Goal: Information Seeking & Learning: Learn about a topic

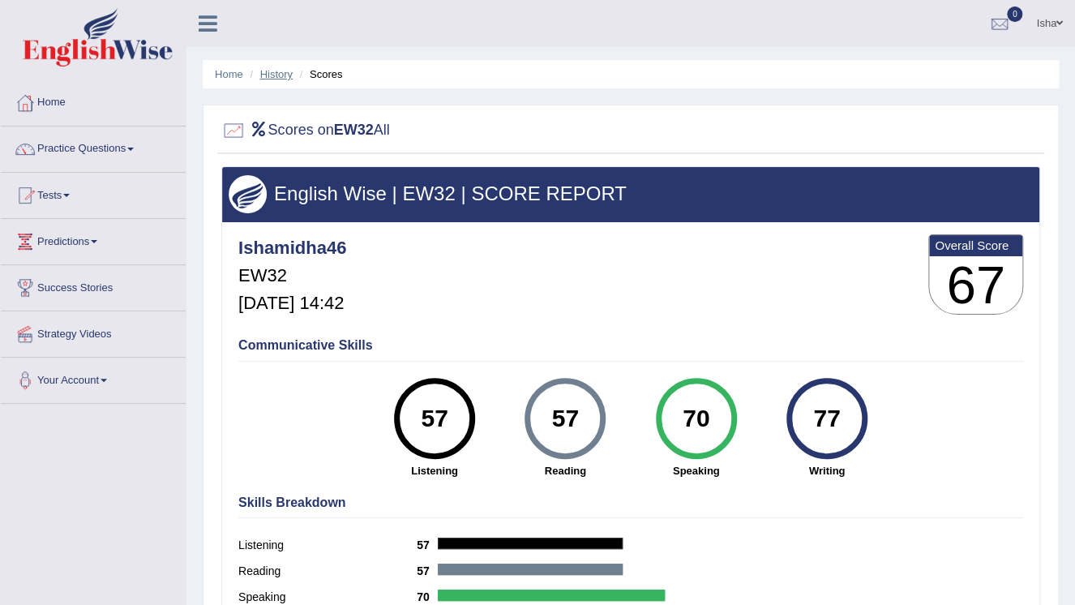
click at [277, 71] on link "History" at bounding box center [276, 74] width 32 height 12
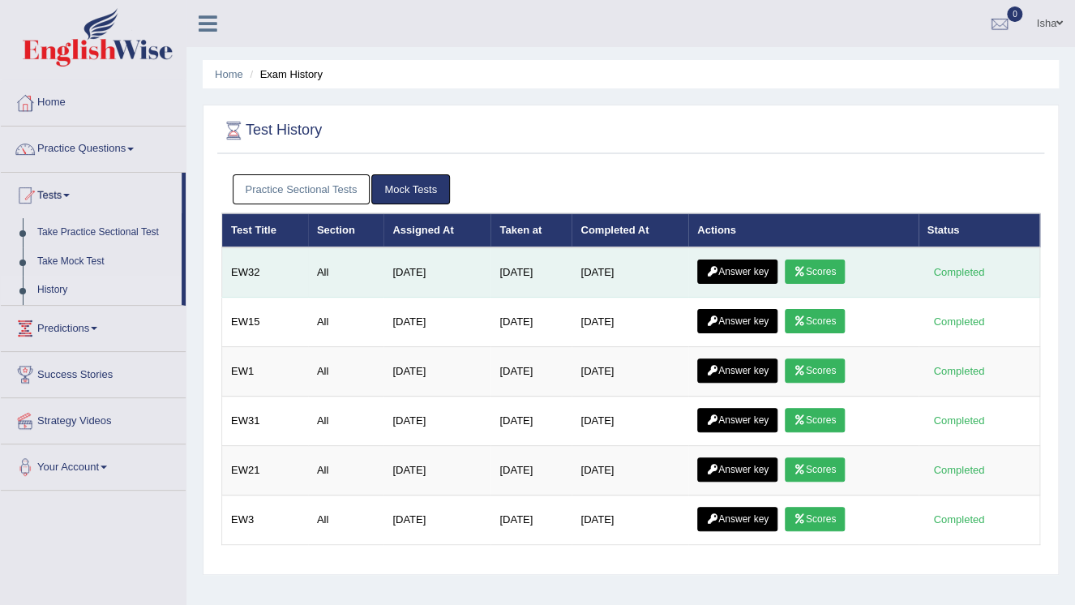
click at [766, 262] on link "Answer key" at bounding box center [737, 272] width 80 height 24
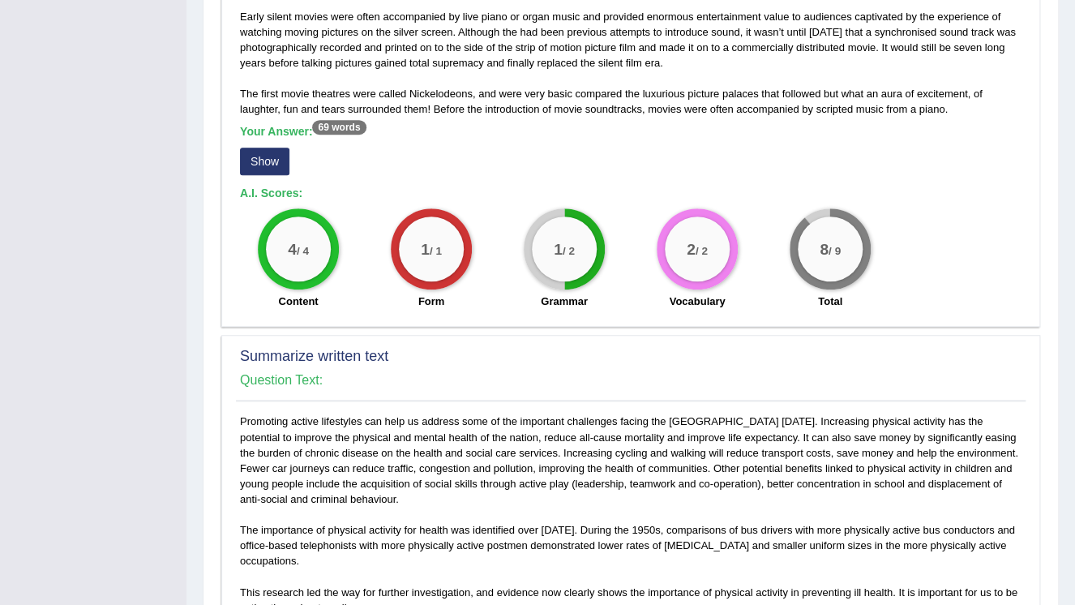
scroll to position [454, 0]
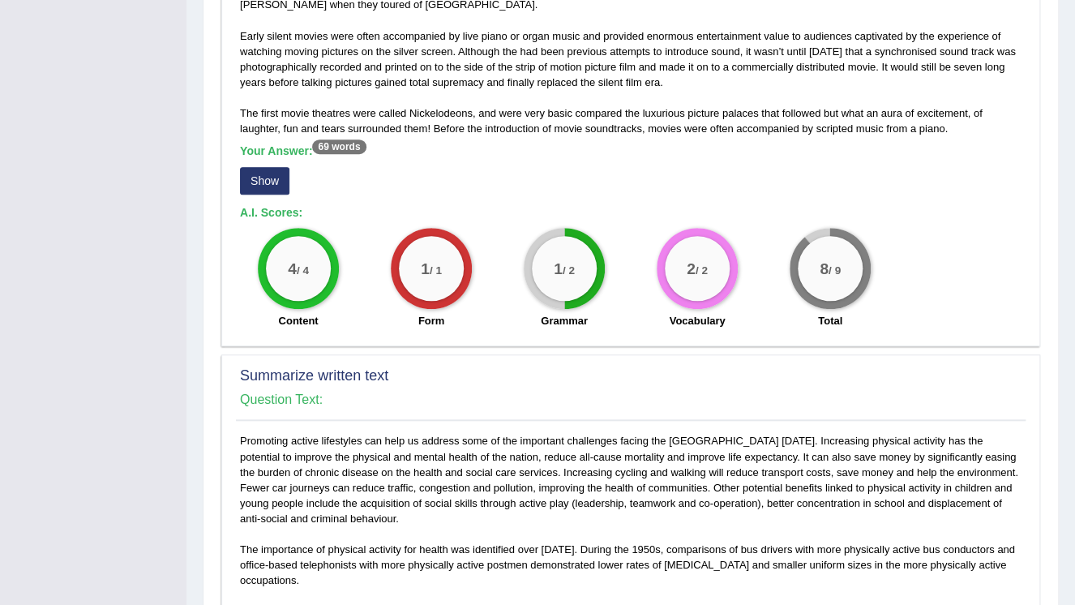
click at [265, 167] on button "Show" at bounding box center [264, 181] width 49 height 28
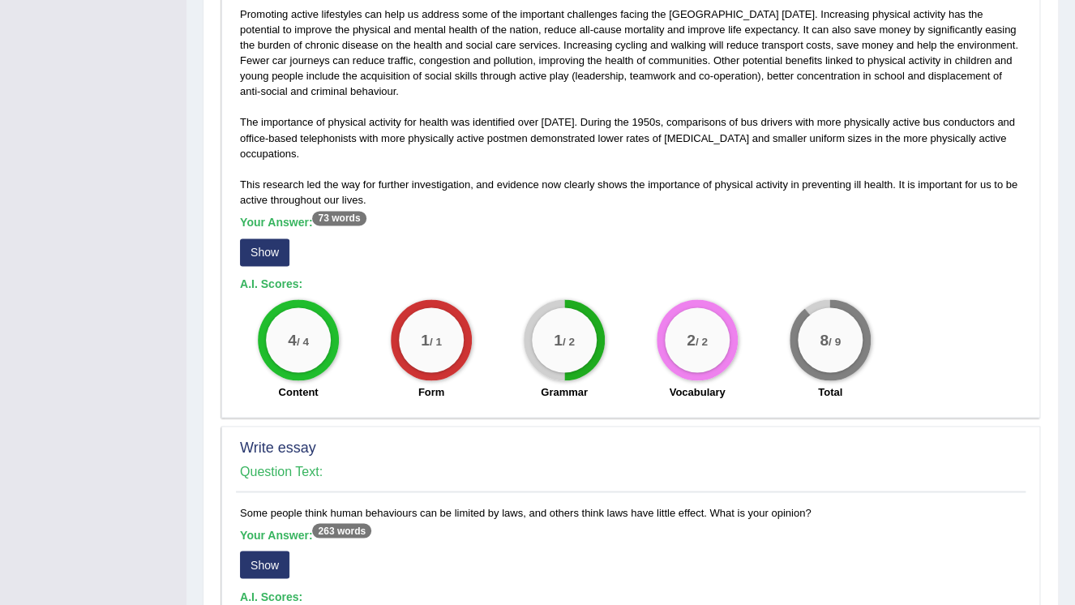
scroll to position [908, 0]
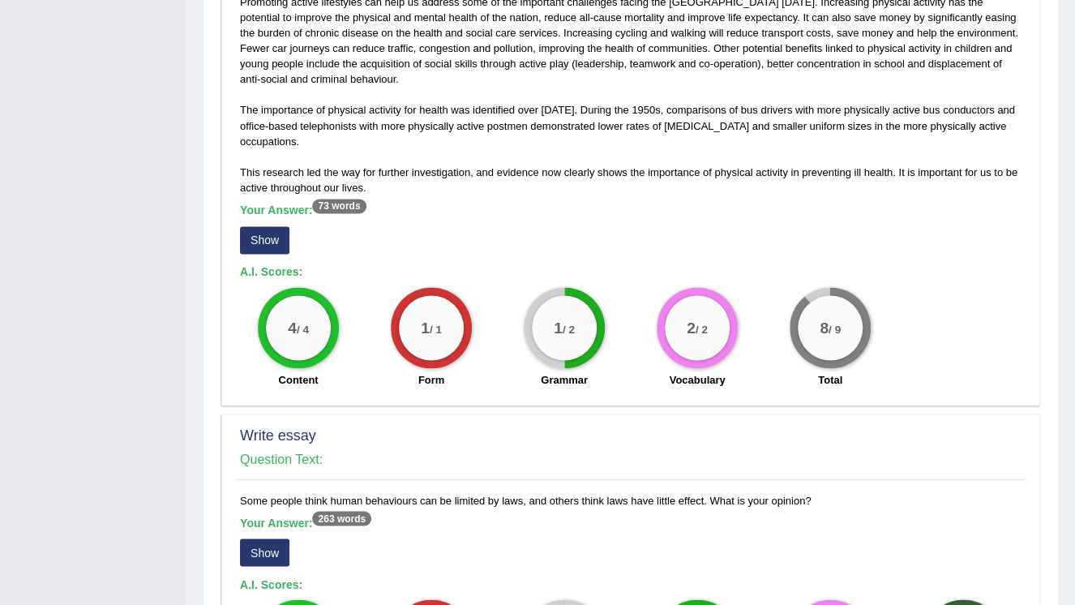
click at [262, 233] on button "Show" at bounding box center [264, 240] width 49 height 28
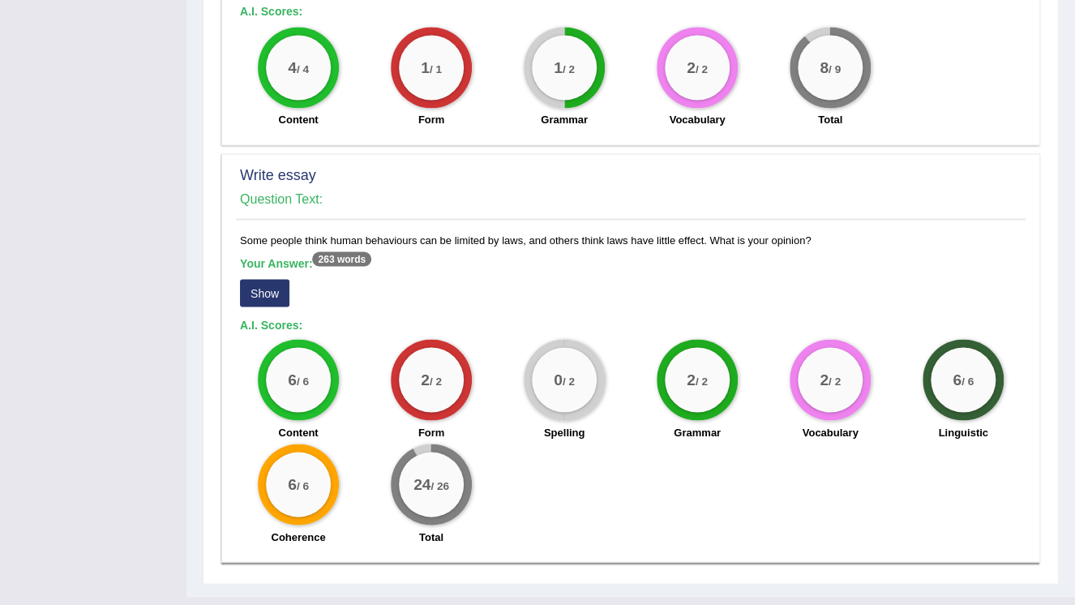
scroll to position [1199, 0]
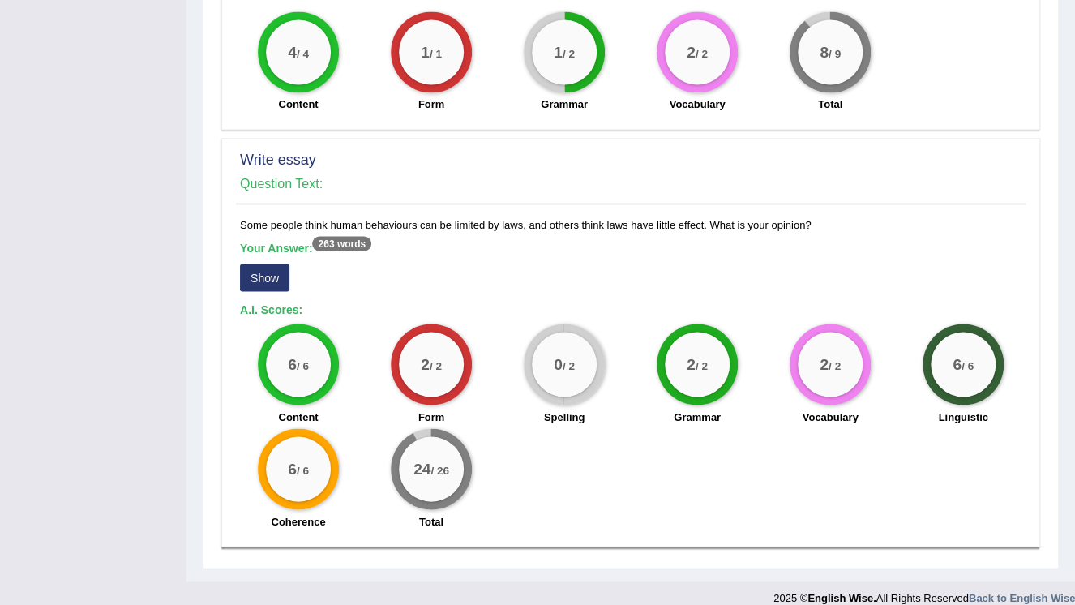
click at [265, 264] on button "Show" at bounding box center [264, 278] width 49 height 28
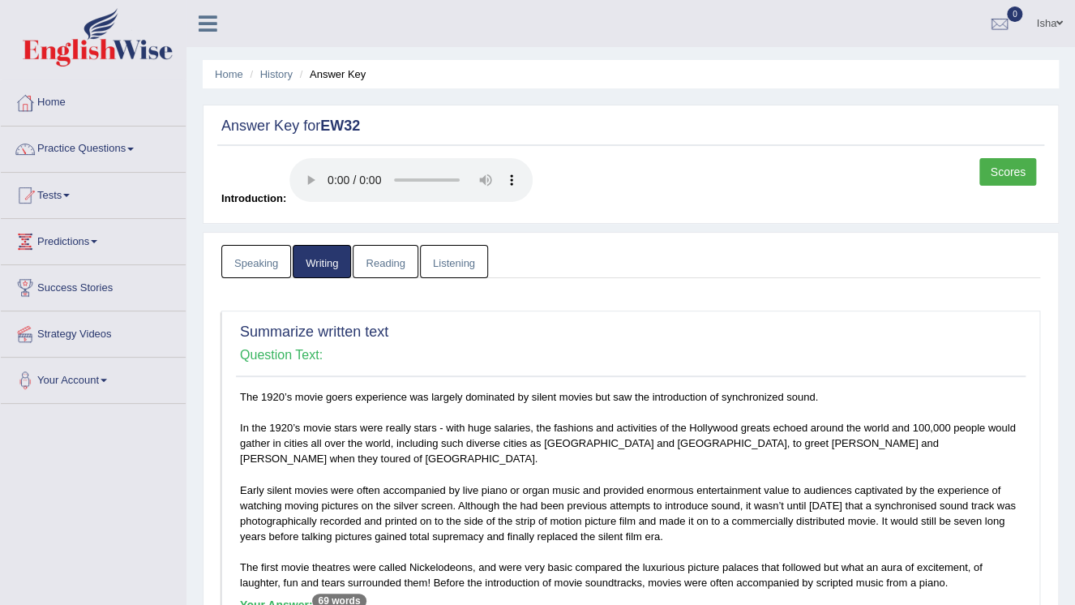
scroll to position [0, 0]
click at [457, 255] on link "Listening" at bounding box center [454, 261] width 68 height 33
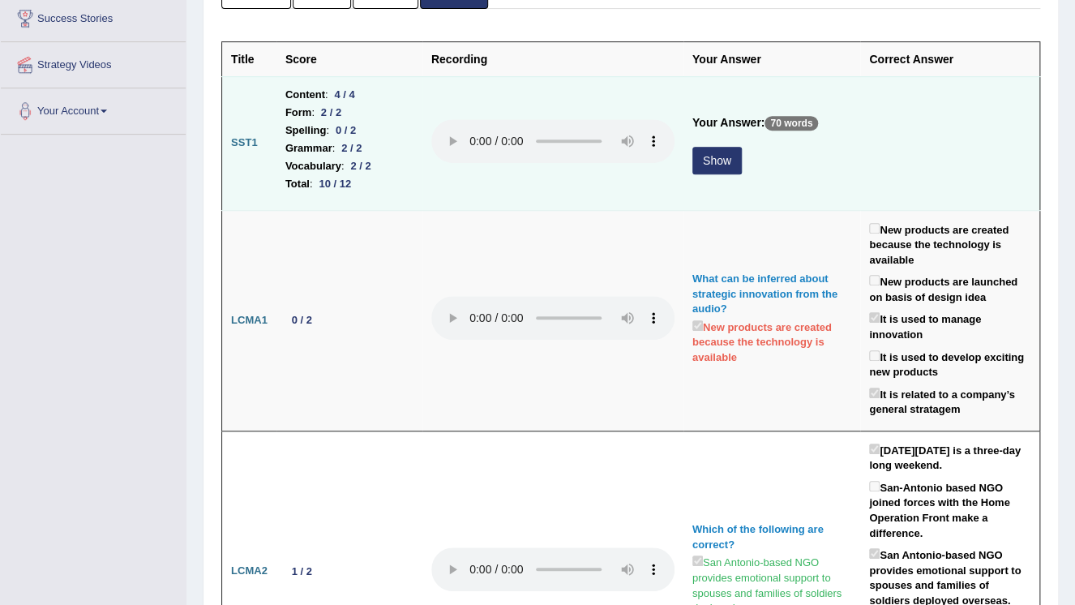
scroll to position [195, 0]
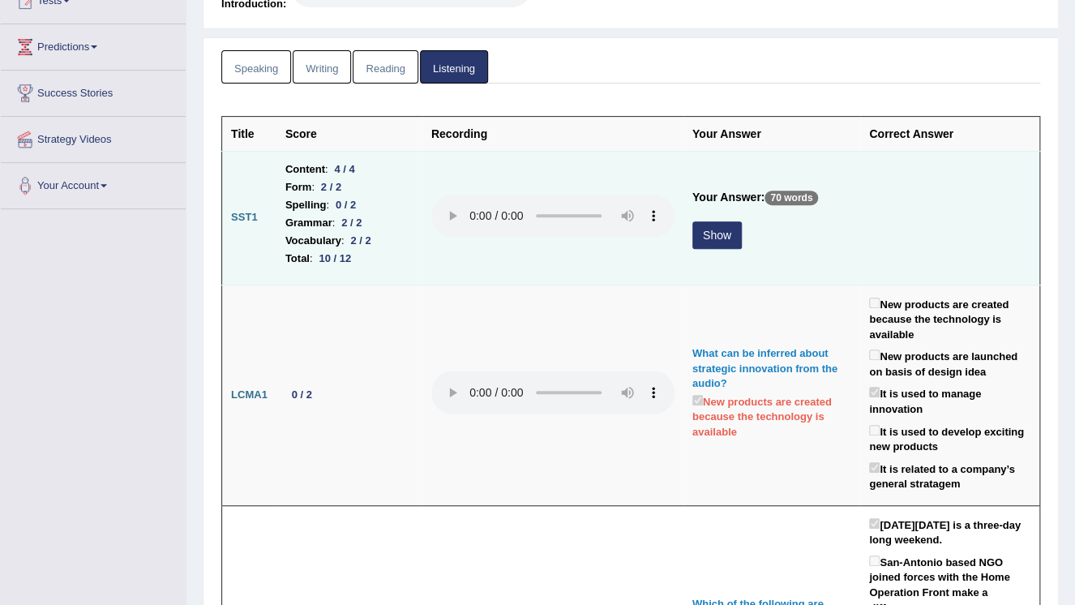
click at [713, 234] on button "Show" at bounding box center [717, 235] width 49 height 28
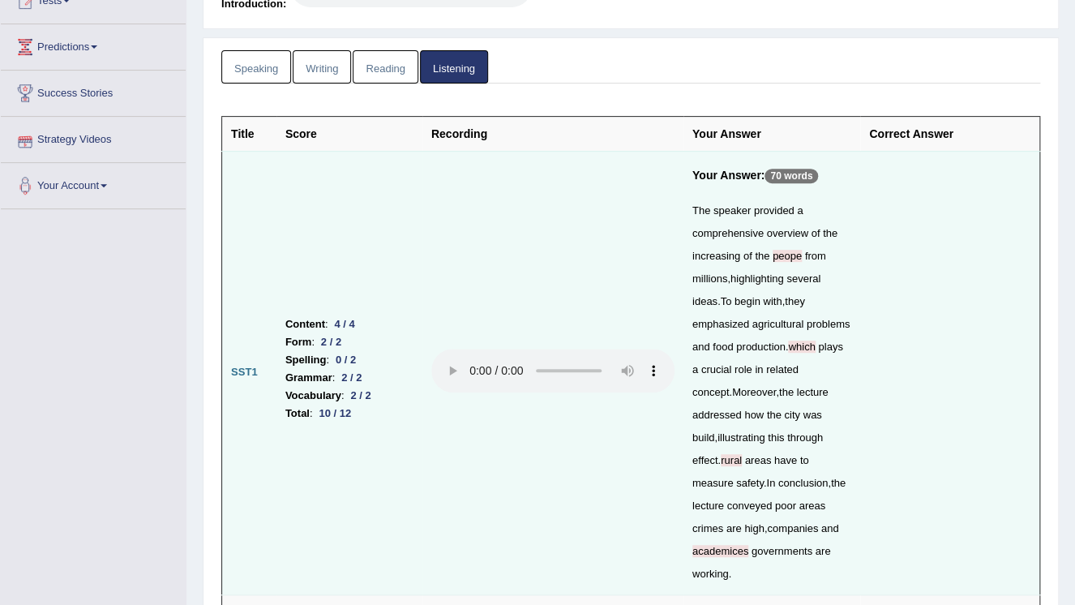
scroll to position [0, 0]
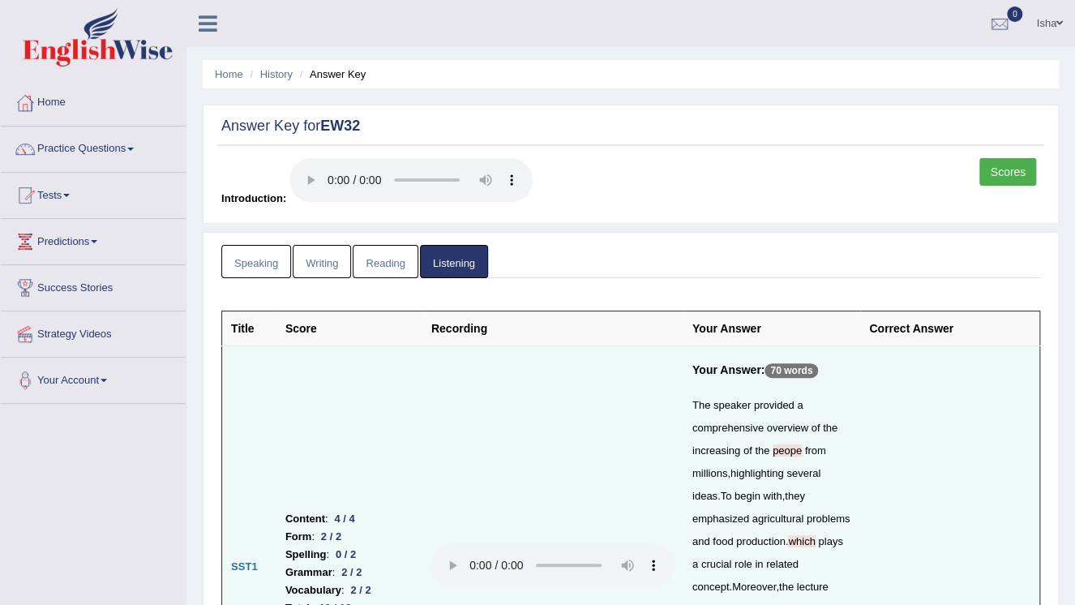
click at [268, 263] on link "Speaking" at bounding box center [256, 261] width 70 height 33
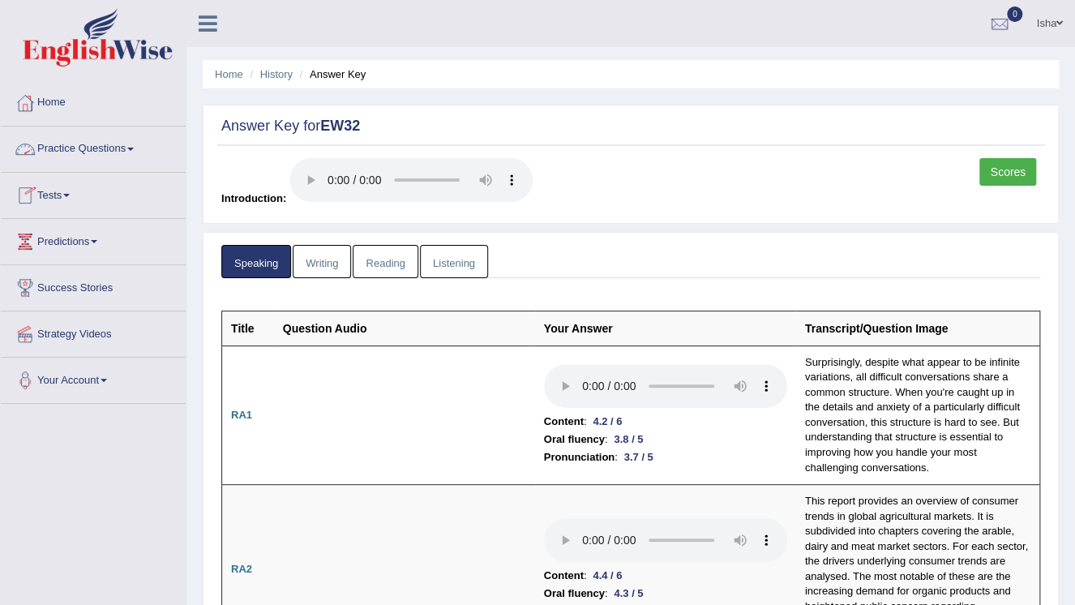
click at [1032, 19] on link "Isha" at bounding box center [1049, 21] width 51 height 42
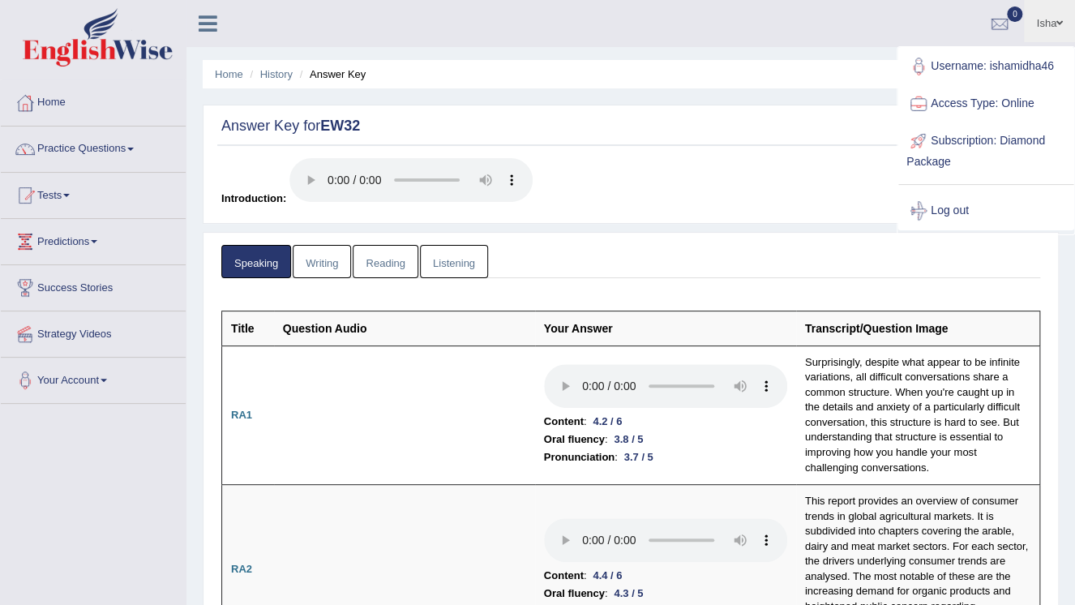
click at [449, 266] on link "Listening" at bounding box center [454, 261] width 68 height 33
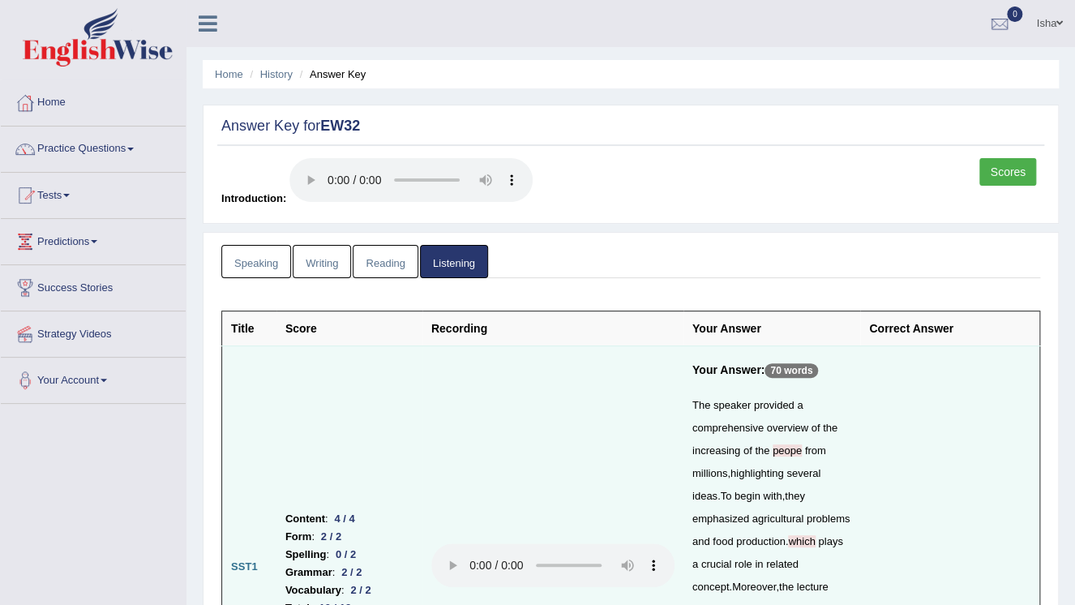
click at [1045, 23] on link "Isha" at bounding box center [1049, 21] width 51 height 42
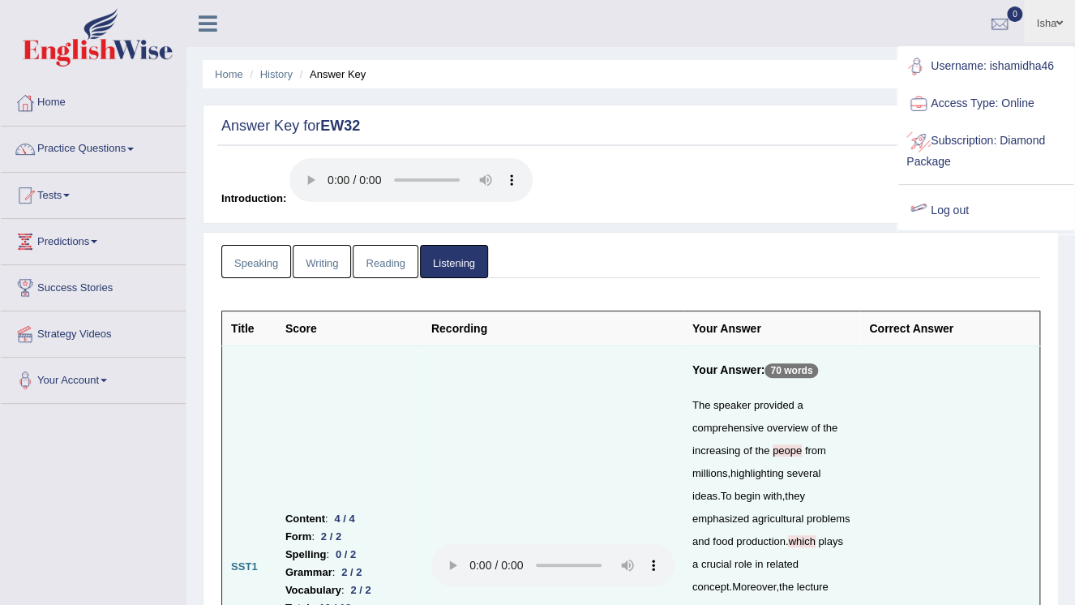
click at [933, 204] on link "Log out" at bounding box center [986, 210] width 175 height 37
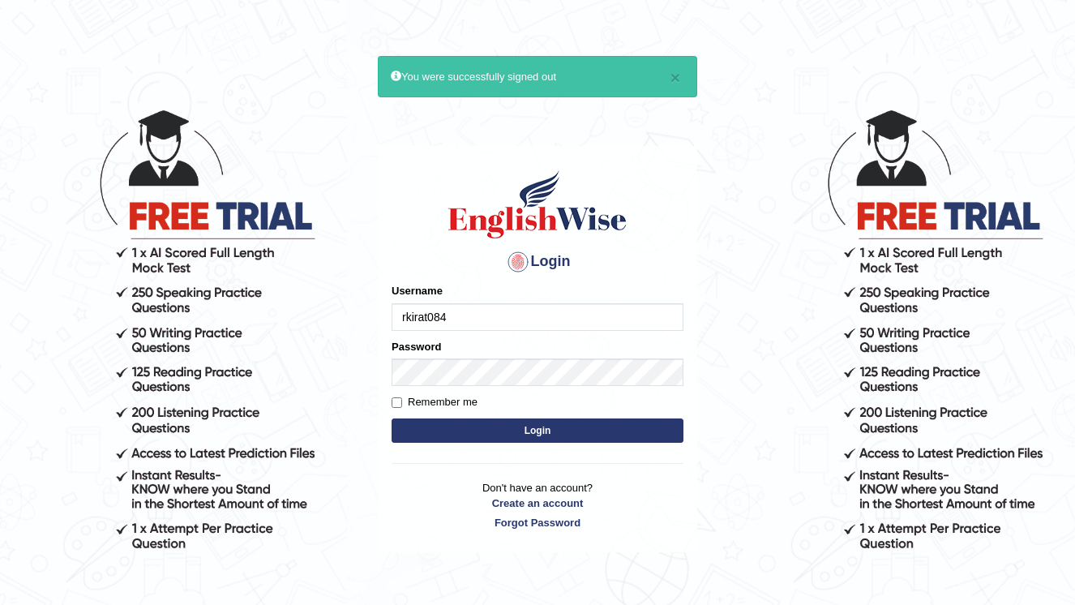
click at [449, 313] on input "rkirat084" at bounding box center [538, 317] width 292 height 28
type input "r"
type input "neyam"
click at [672, 425] on button "Login" at bounding box center [538, 430] width 292 height 24
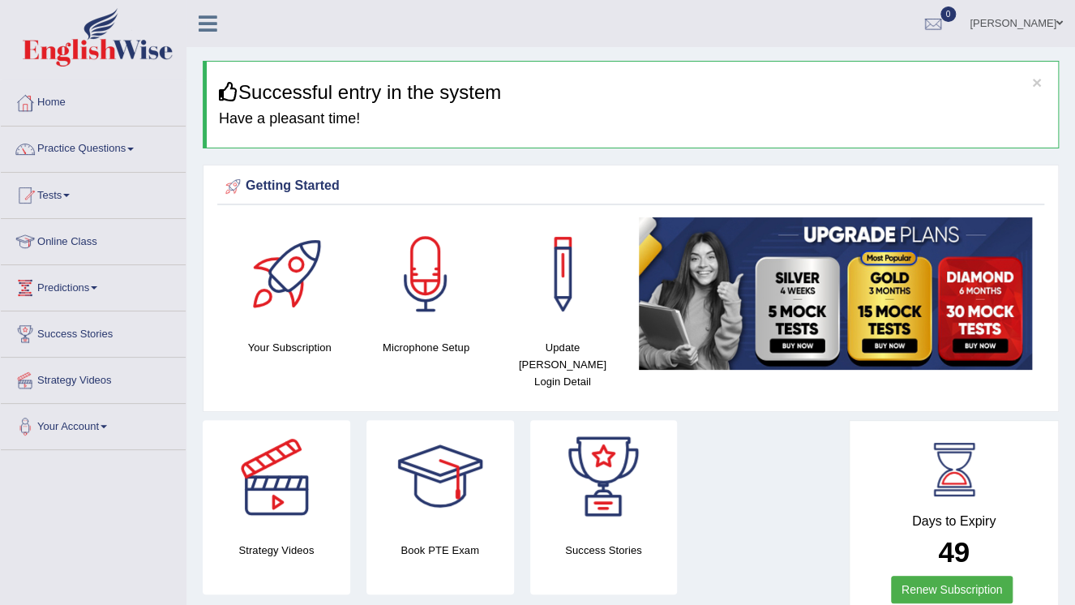
click at [140, 148] on link "Practice Questions" at bounding box center [93, 147] width 185 height 41
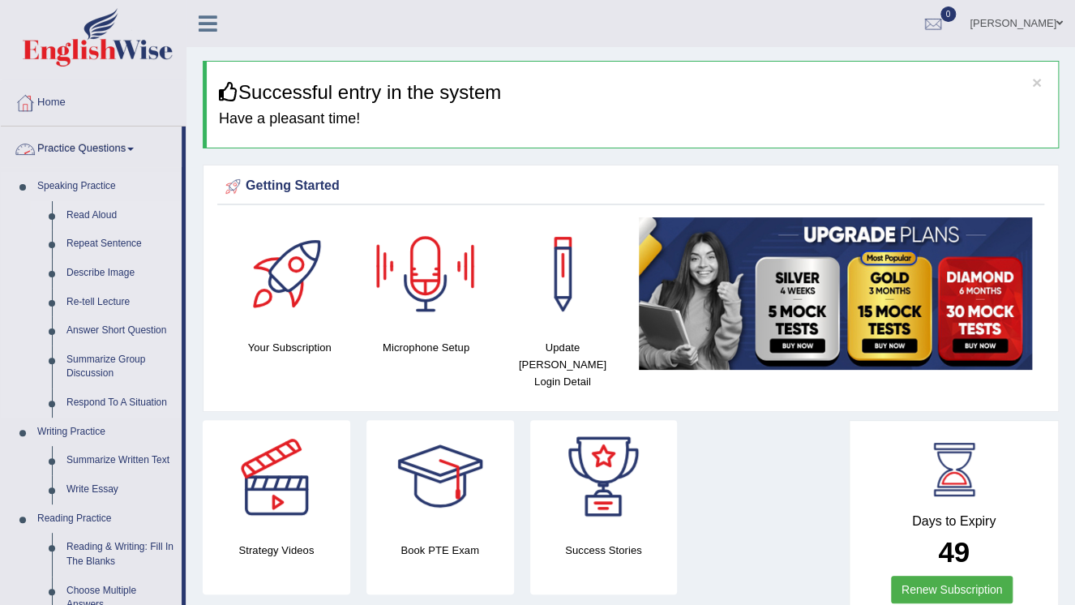
click at [71, 220] on link "Read Aloud" at bounding box center [120, 215] width 122 height 29
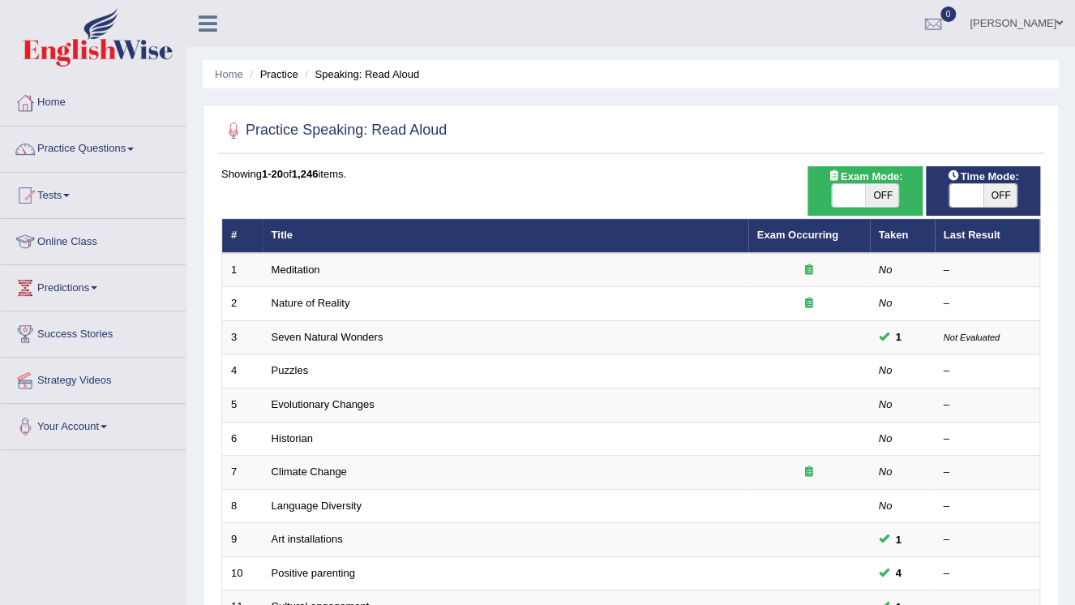
click at [1006, 197] on span "OFF" at bounding box center [1001, 195] width 34 height 23
checkbox input "true"
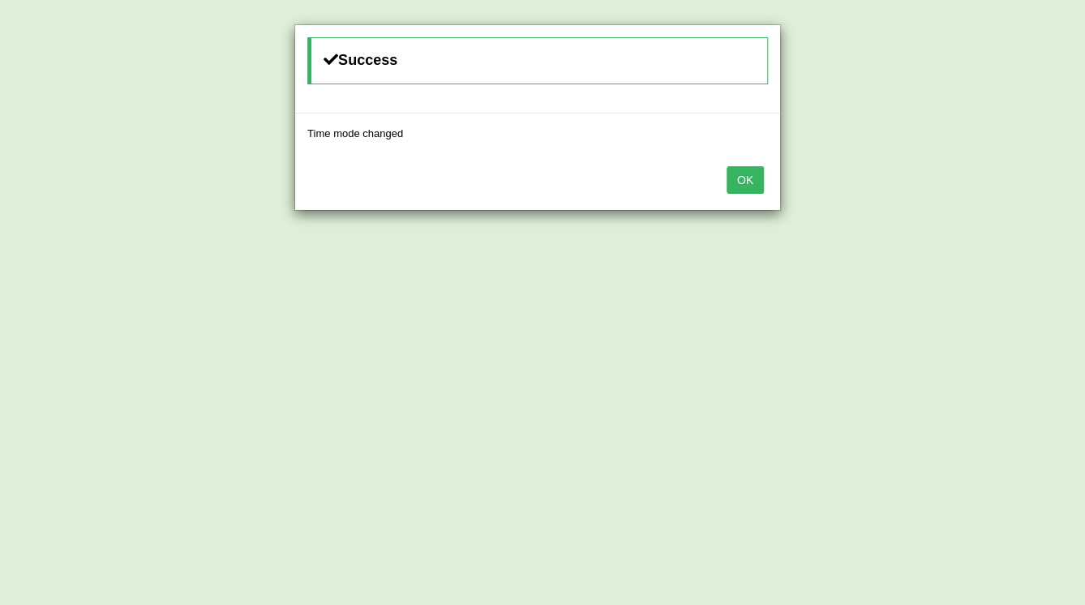
click at [753, 178] on button "OK" at bounding box center [745, 180] width 37 height 28
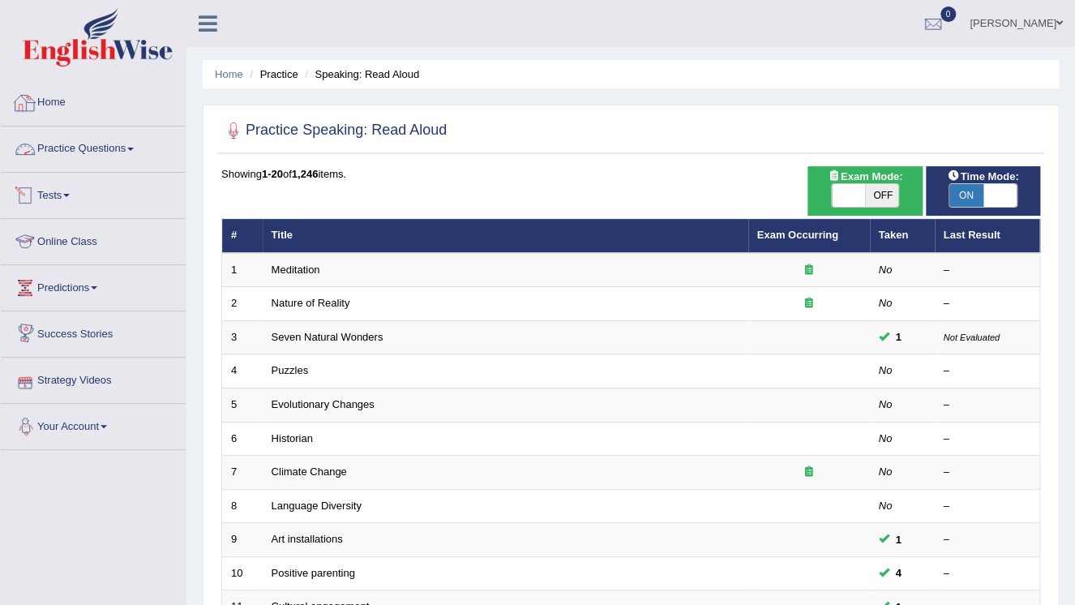
click at [128, 135] on link "Practice Questions" at bounding box center [93, 147] width 185 height 41
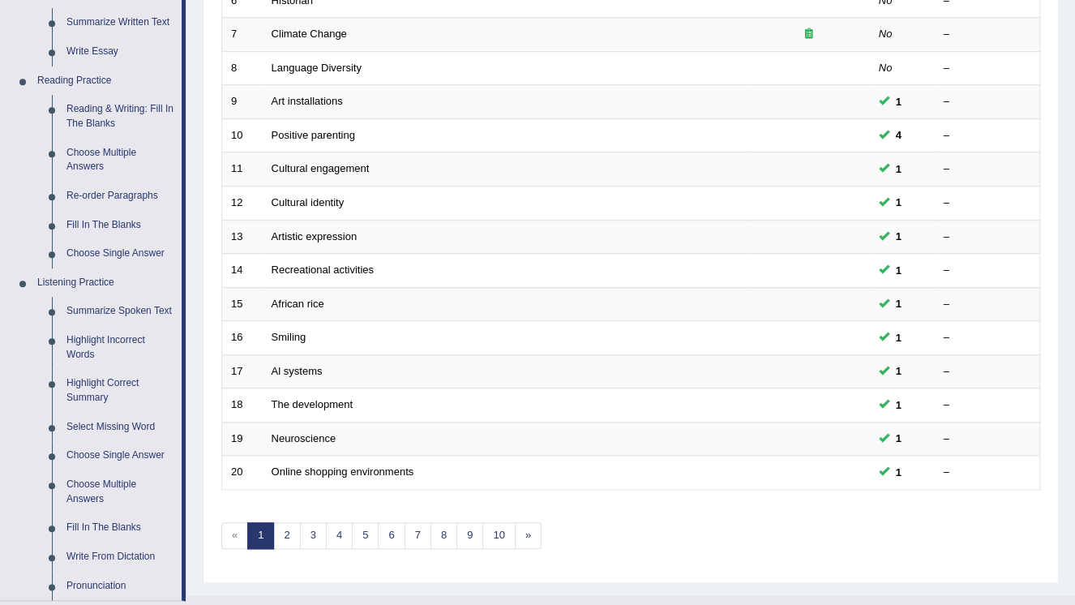
scroll to position [649, 0]
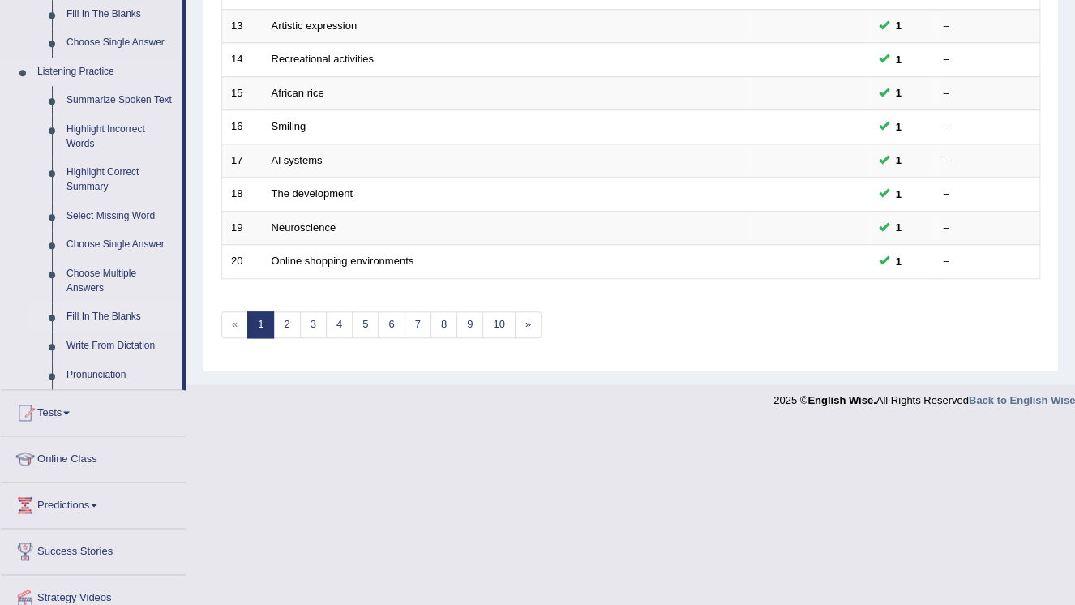
click at [94, 319] on link "Fill In The Blanks" at bounding box center [120, 317] width 122 height 29
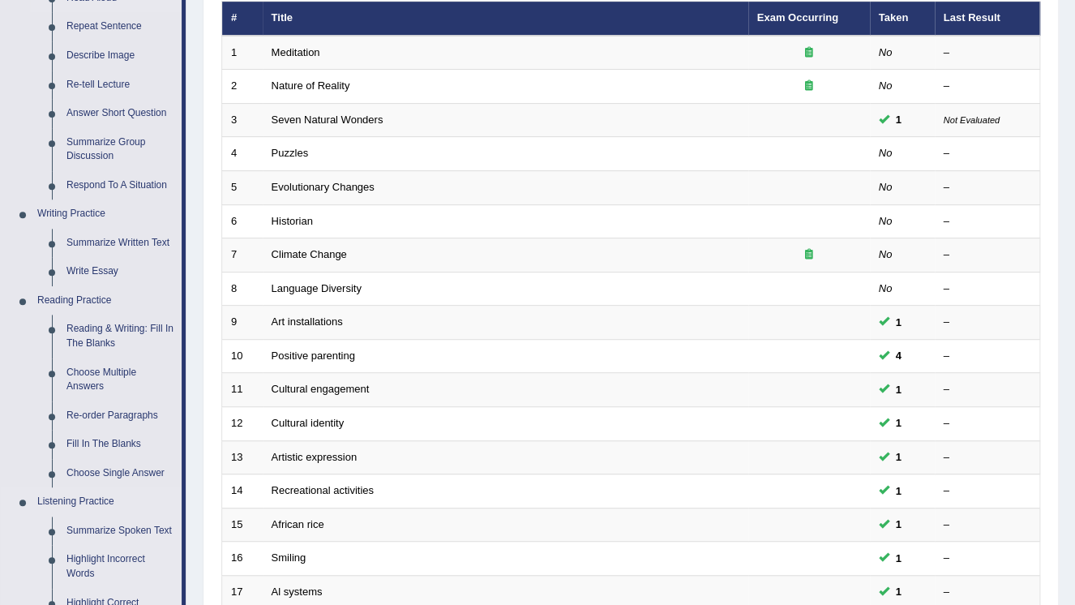
scroll to position [674, 0]
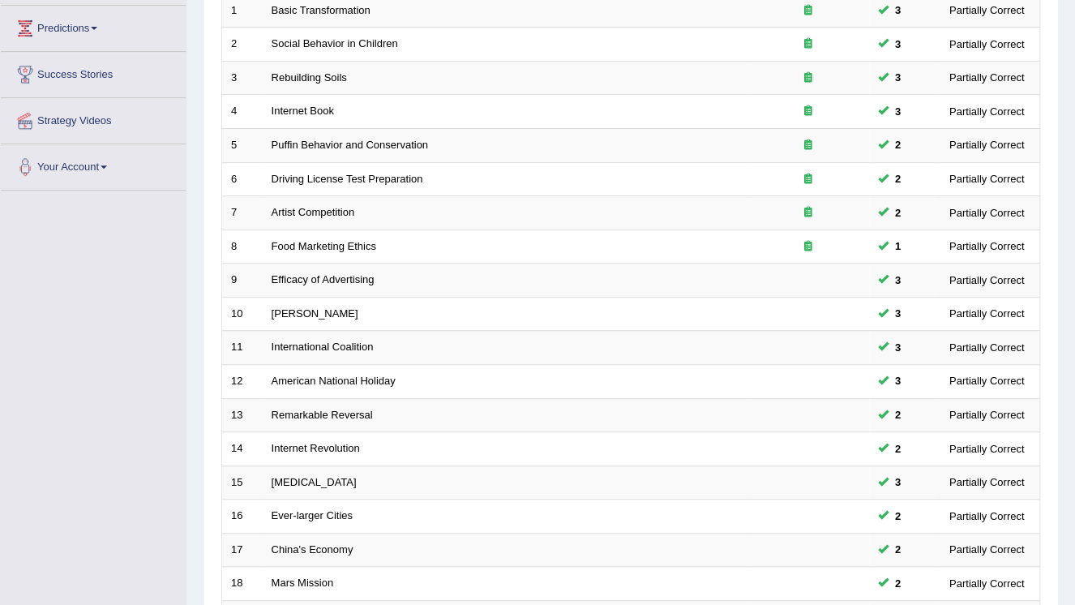
scroll to position [464, 0]
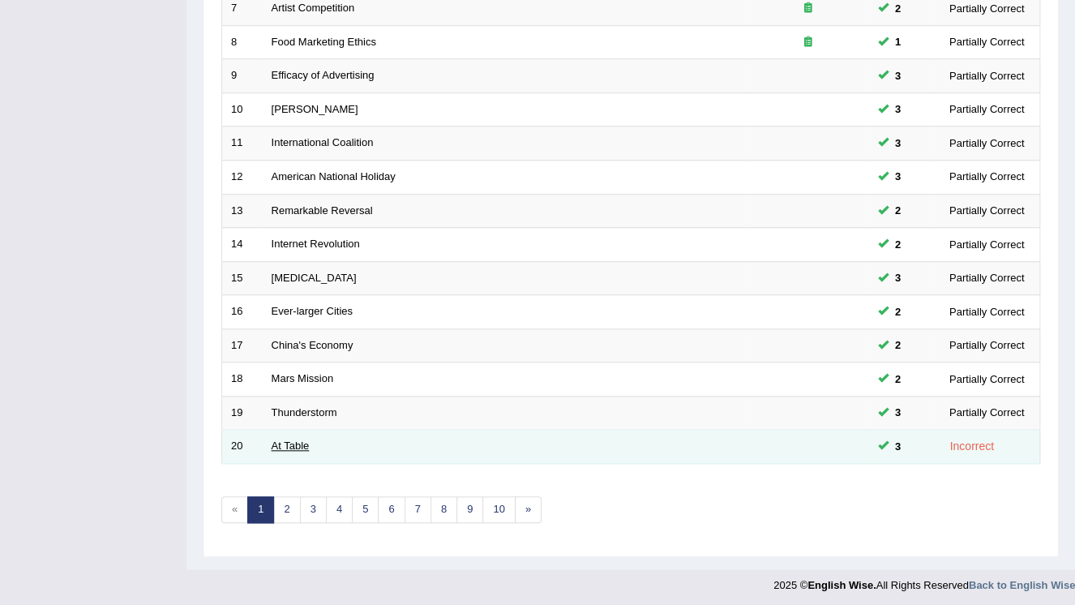
click at [301, 445] on link "At Table" at bounding box center [291, 446] width 38 height 12
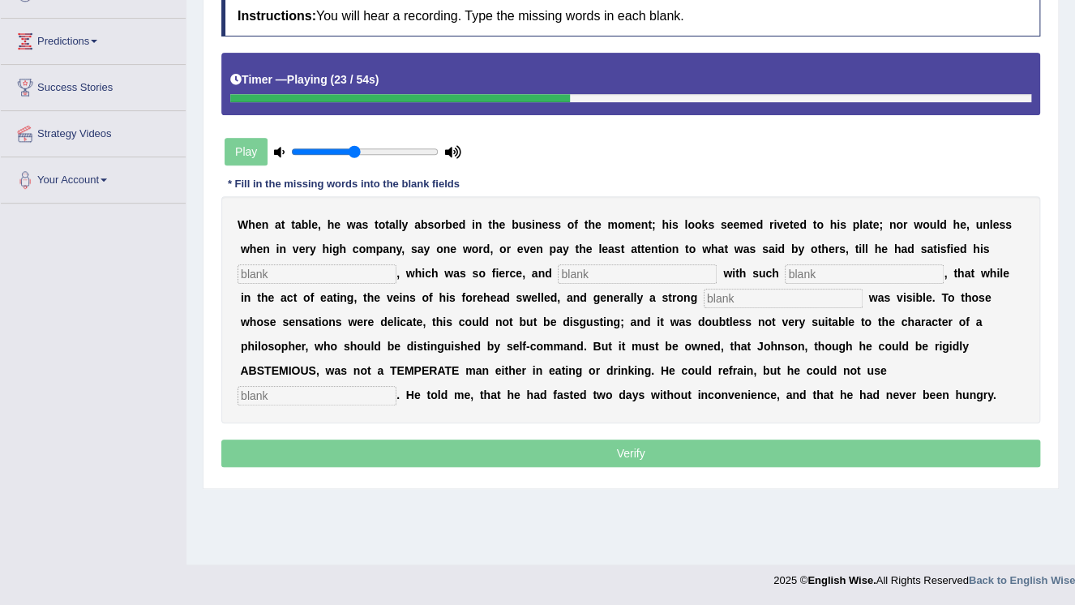
scroll to position [52, 0]
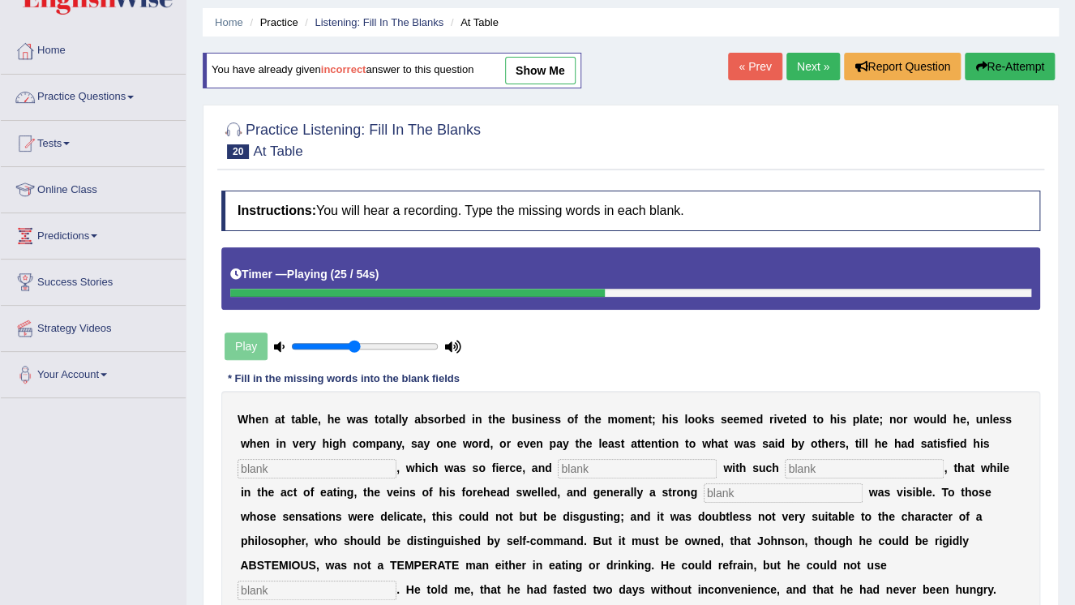
click at [803, 56] on link "Next »" at bounding box center [814, 67] width 54 height 28
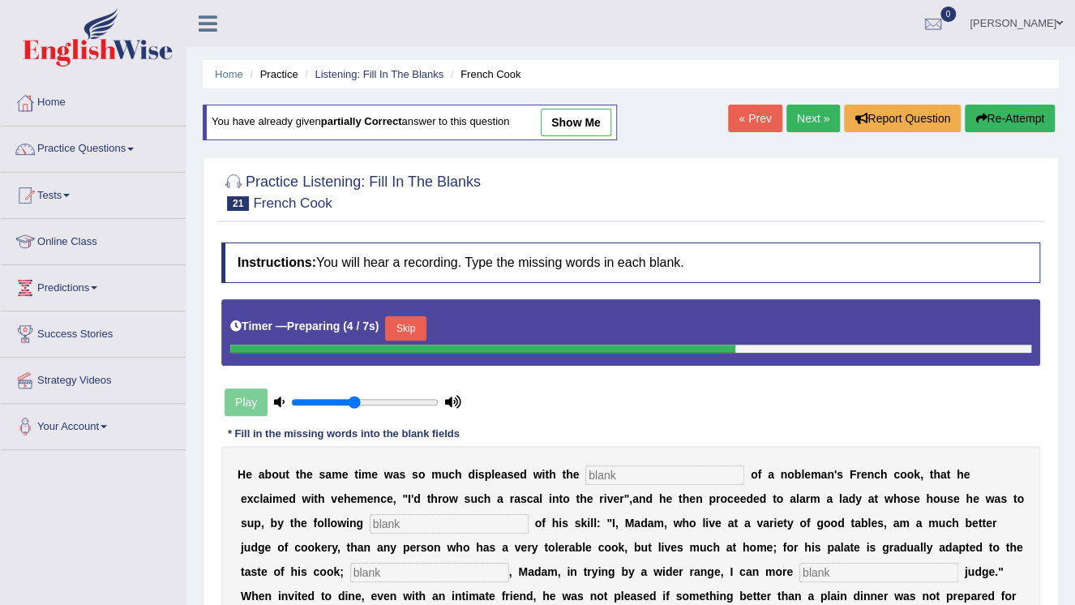
click at [819, 118] on link "Next »" at bounding box center [814, 119] width 54 height 28
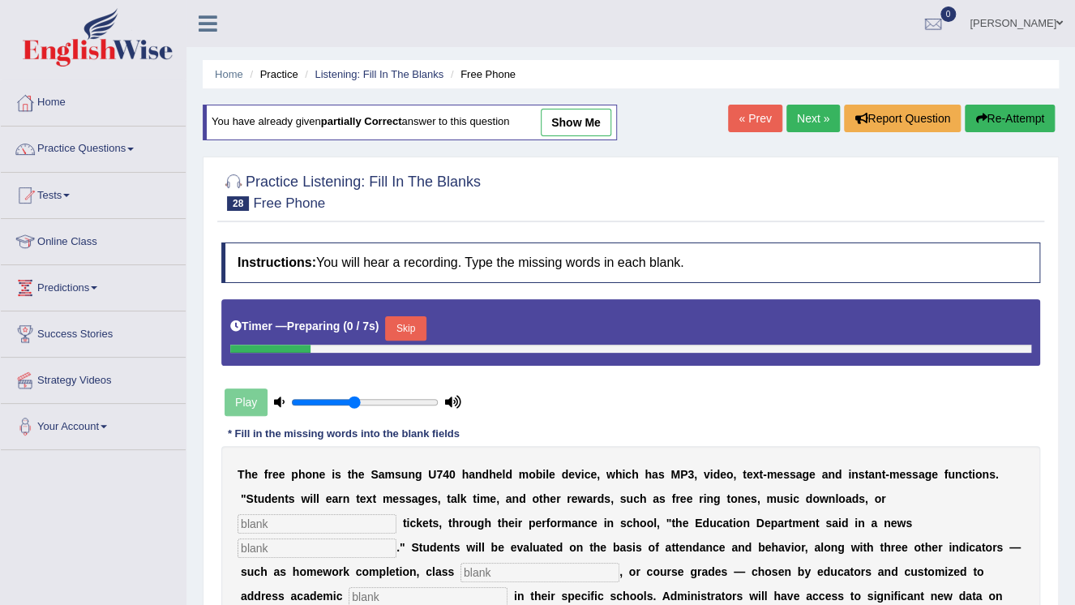
click at [819, 118] on link "Next »" at bounding box center [814, 119] width 54 height 28
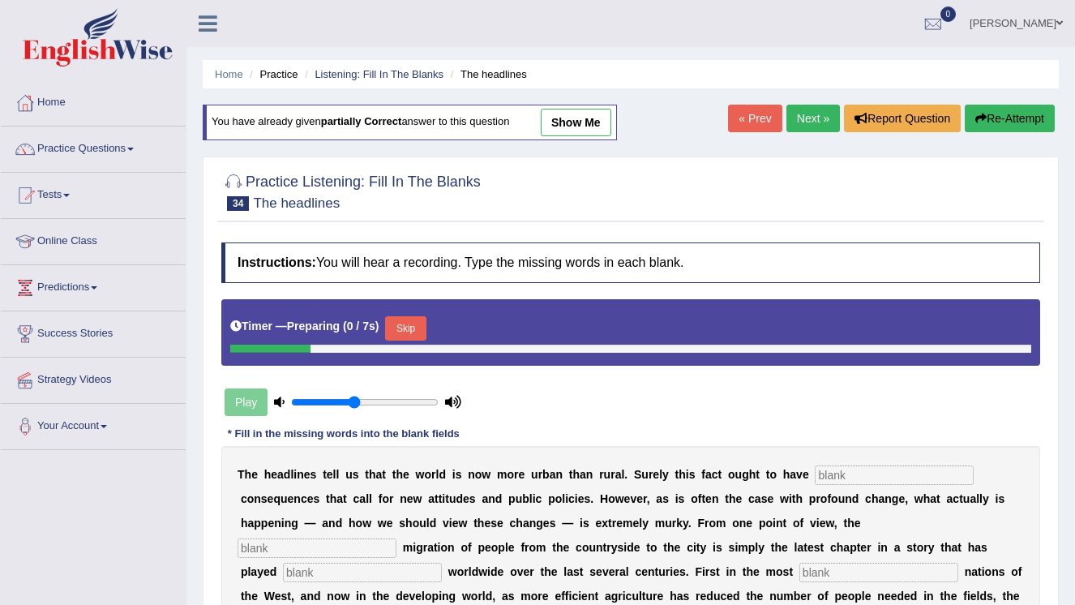
click at [819, 118] on link "Next »" at bounding box center [814, 119] width 54 height 28
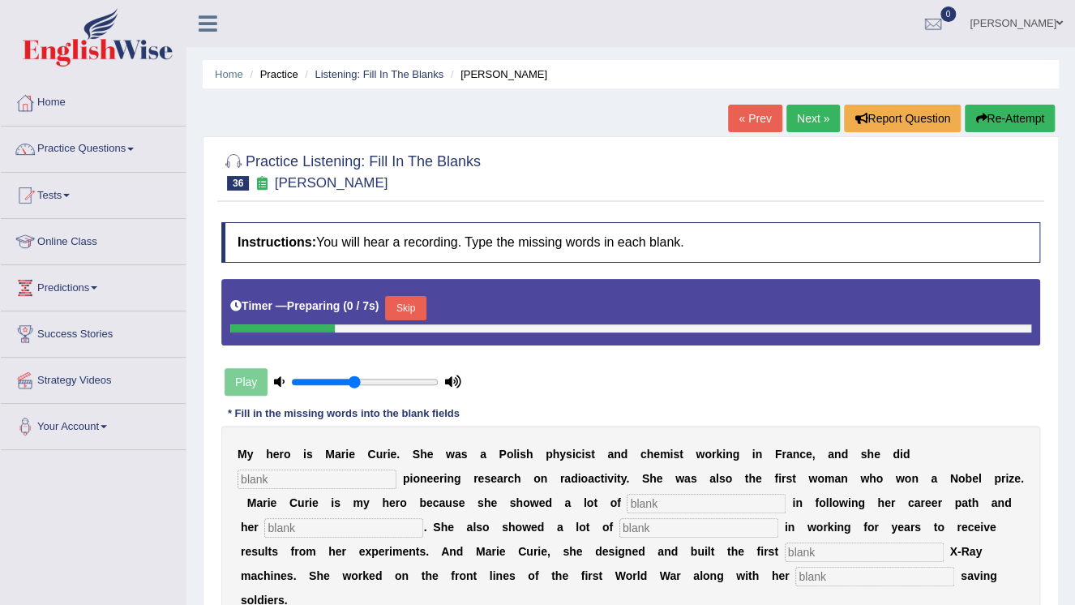
click at [752, 121] on link "« Prev" at bounding box center [755, 119] width 54 height 28
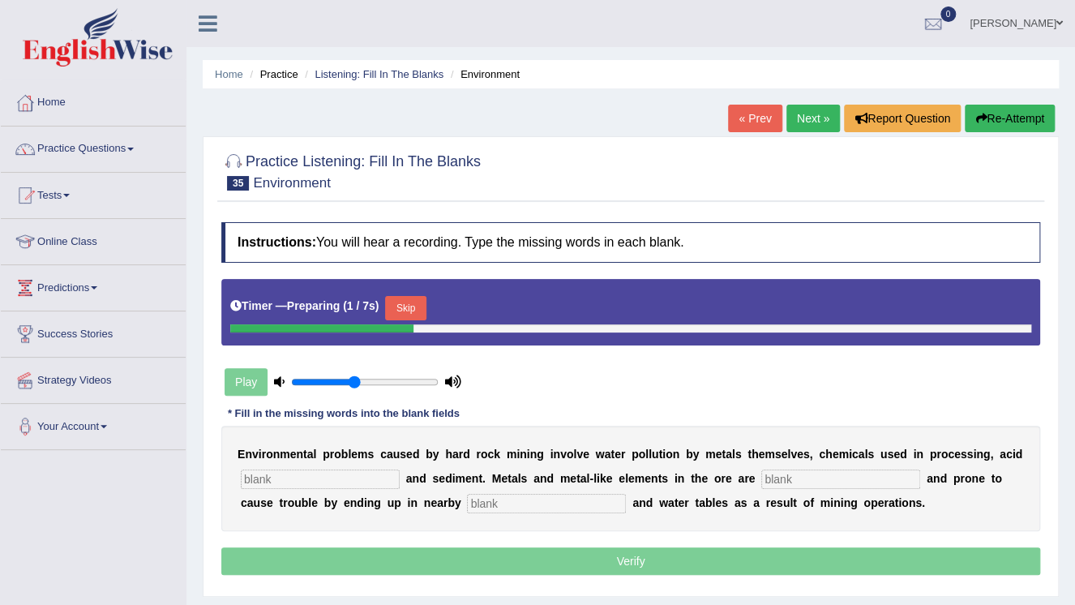
click at [753, 119] on link "« Prev" at bounding box center [755, 119] width 54 height 28
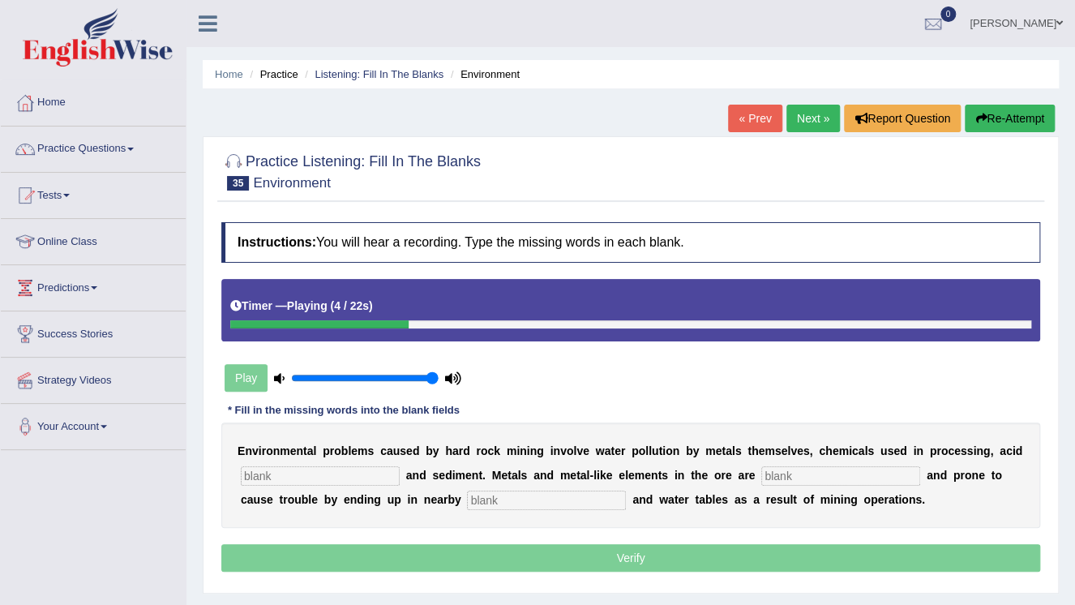
type input "1"
click at [435, 371] on input "range" at bounding box center [365, 377] width 148 height 13
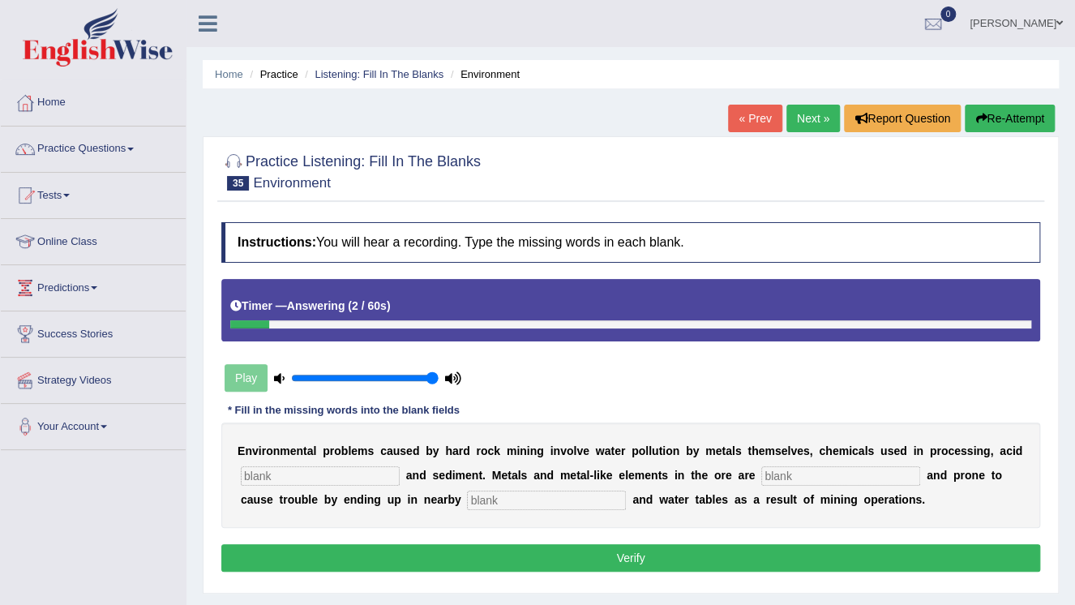
click at [1011, 114] on button "Re-Attempt" at bounding box center [1010, 119] width 90 height 28
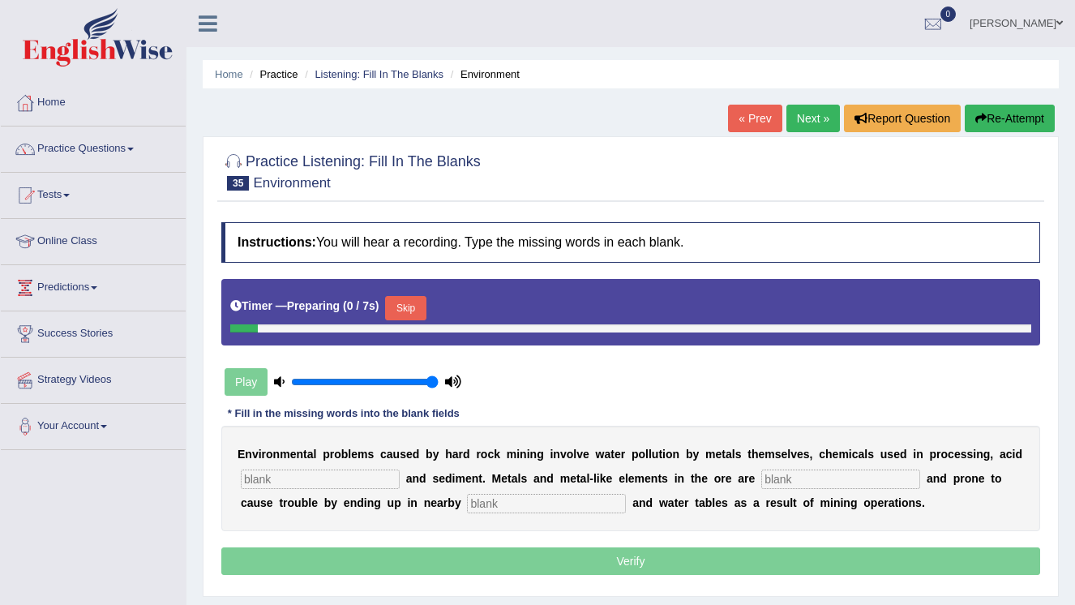
click at [412, 310] on button "Skip" at bounding box center [405, 308] width 41 height 24
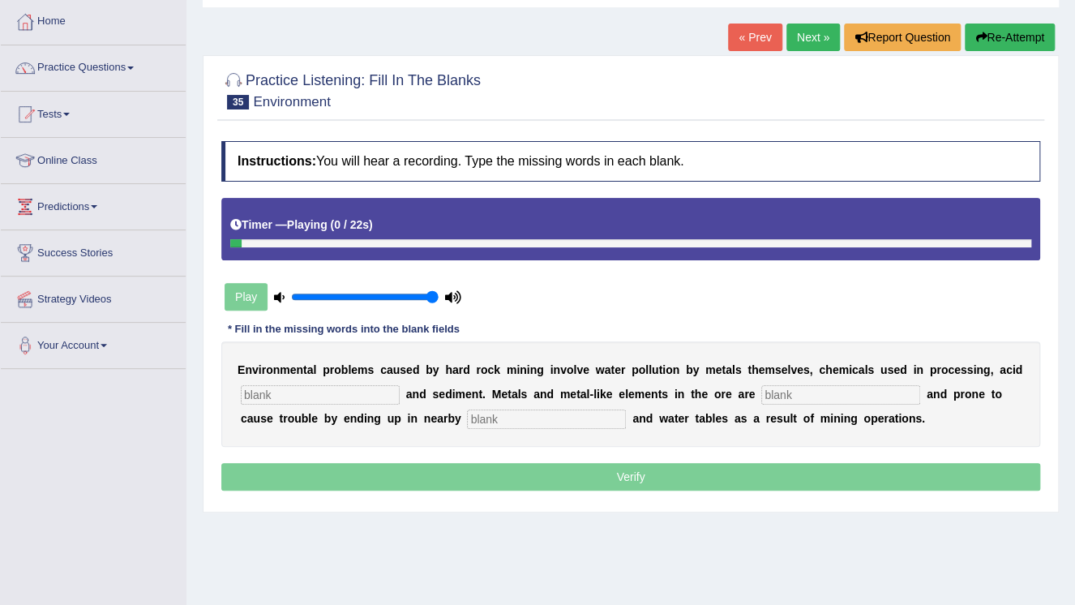
scroll to position [130, 0]
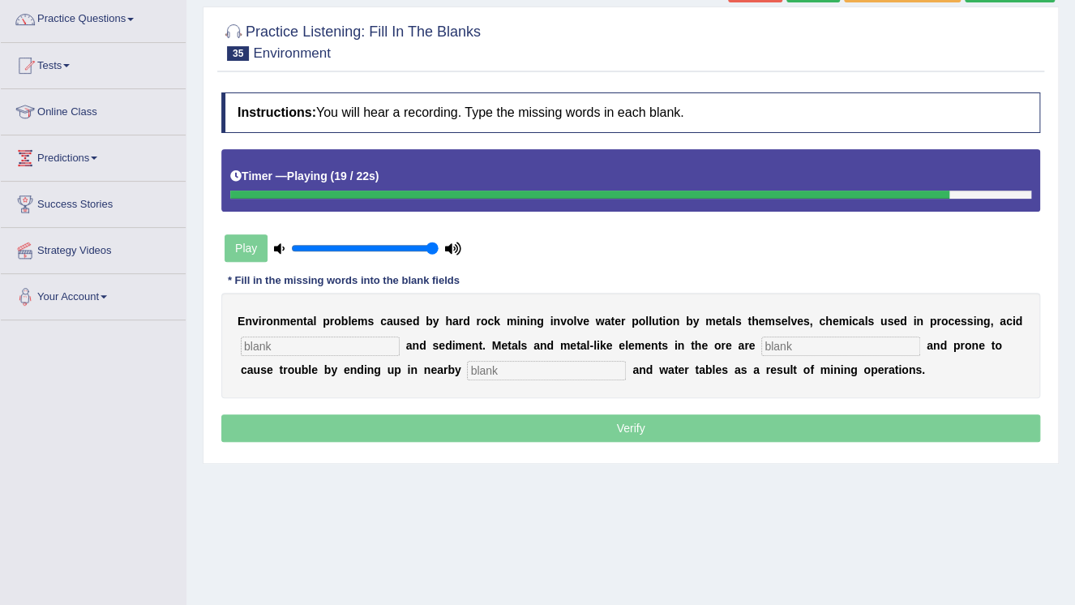
click at [467, 375] on input "text" at bounding box center [546, 370] width 159 height 19
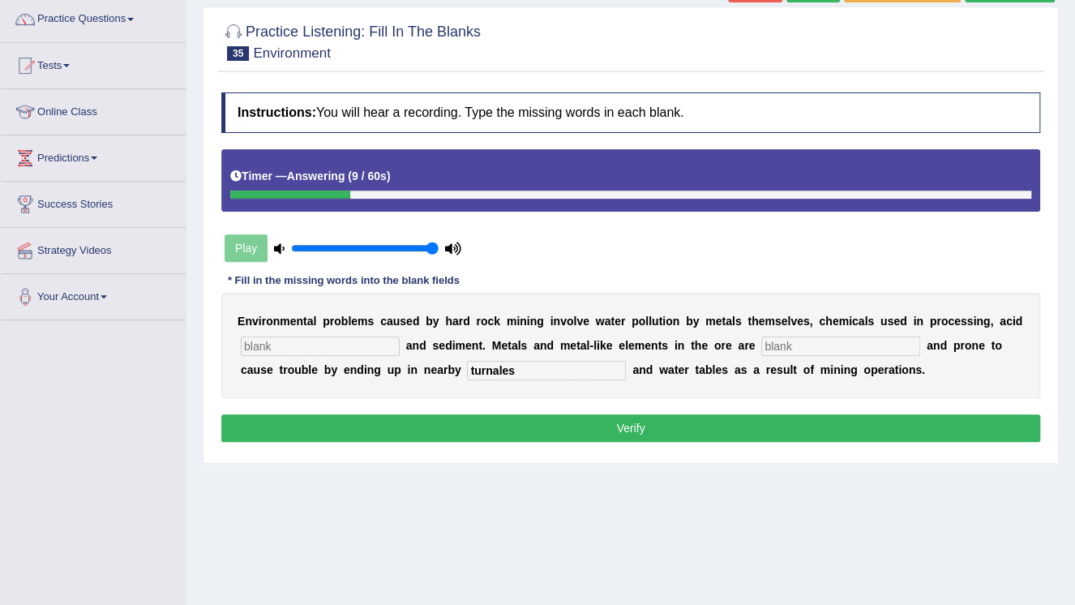
type input "turnales"
click at [332, 341] on input "text" at bounding box center [320, 346] width 159 height 19
type input "dranges"
click at [779, 340] on input "text" at bounding box center [841, 346] width 159 height 19
type input "toxes"
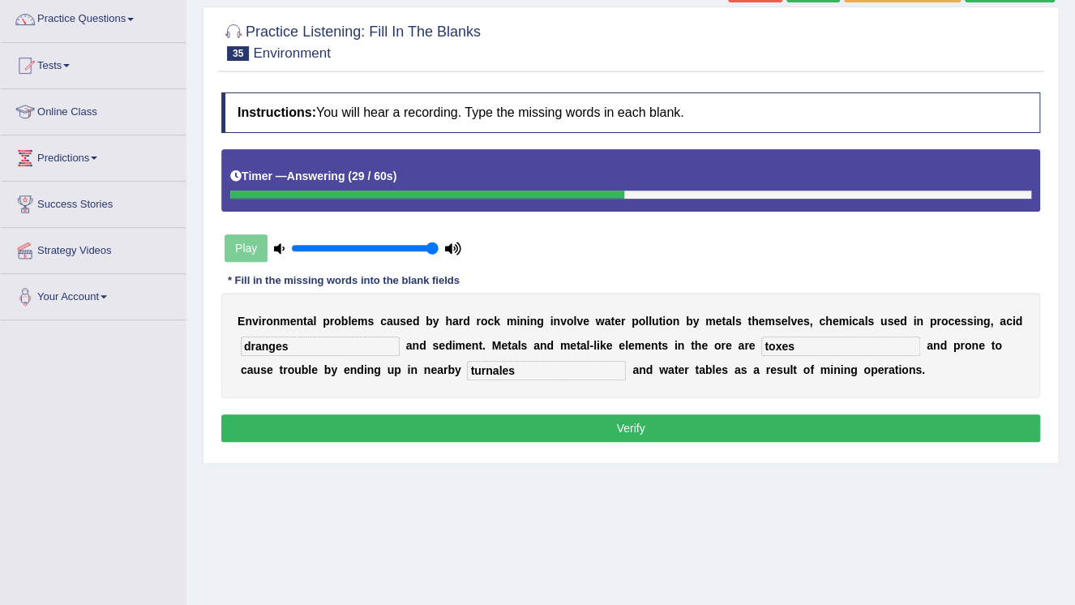
click at [733, 432] on button "Verify" at bounding box center [630, 428] width 819 height 28
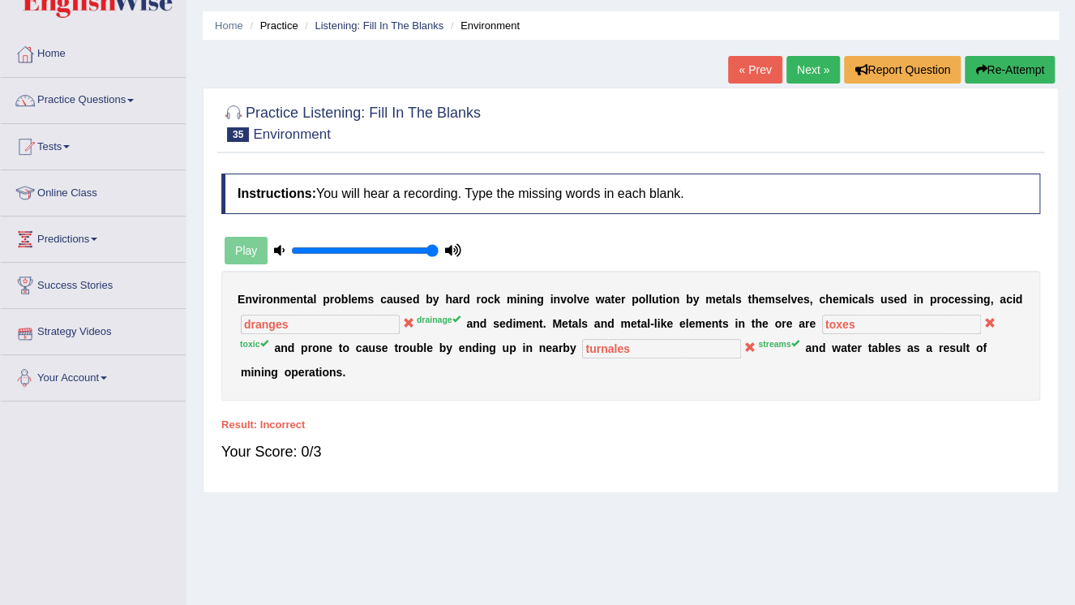
scroll to position [0, 0]
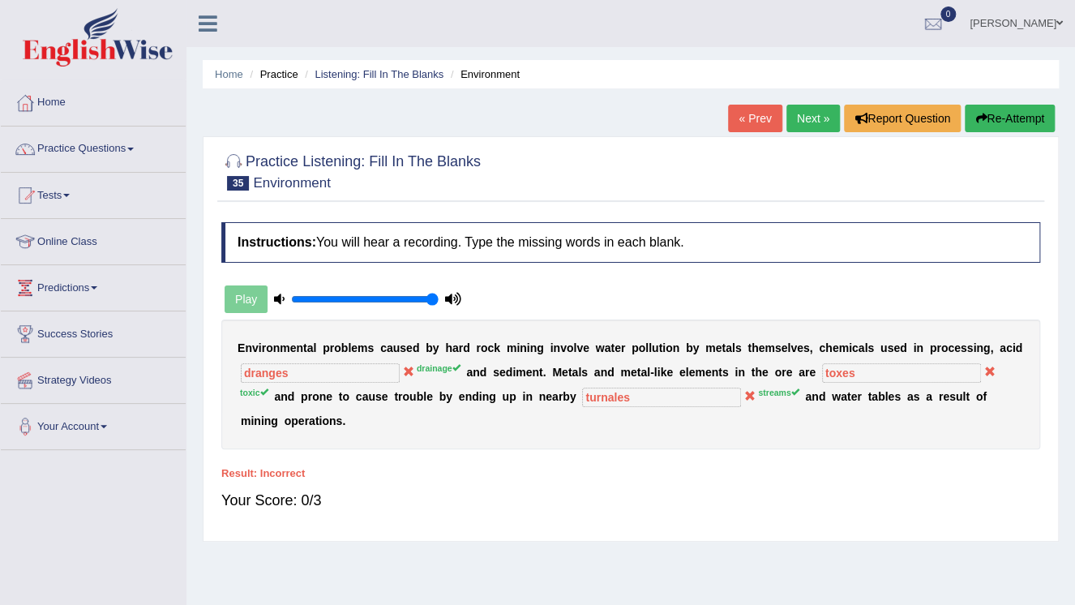
click at [814, 119] on link "Next »" at bounding box center [814, 119] width 54 height 28
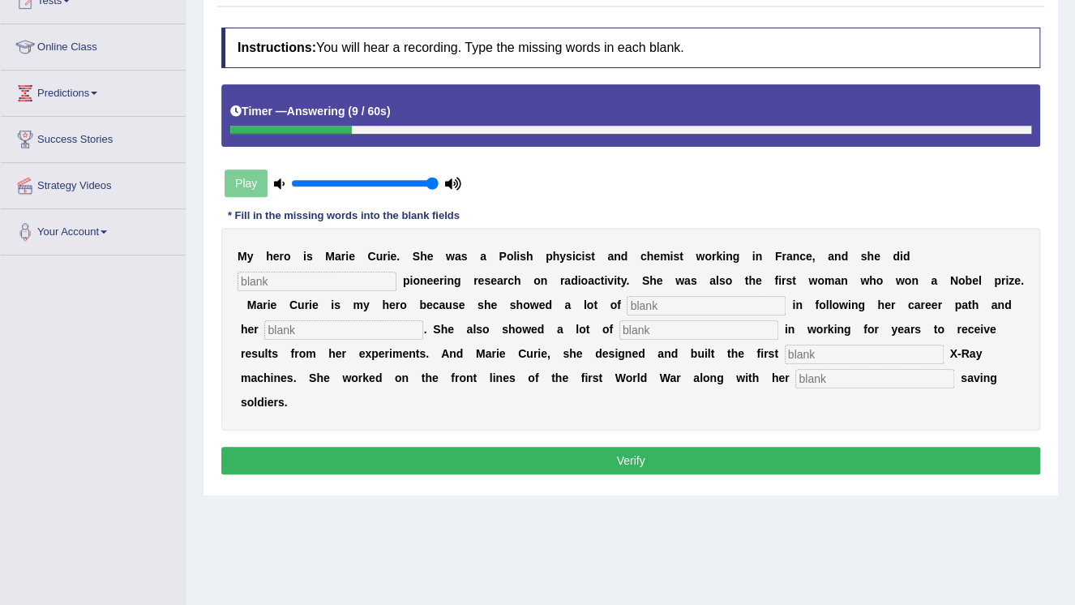
click at [397, 272] on input "text" at bounding box center [317, 281] width 159 height 19
type input "conducted"
click at [627, 311] on input "text" at bounding box center [706, 305] width 159 height 19
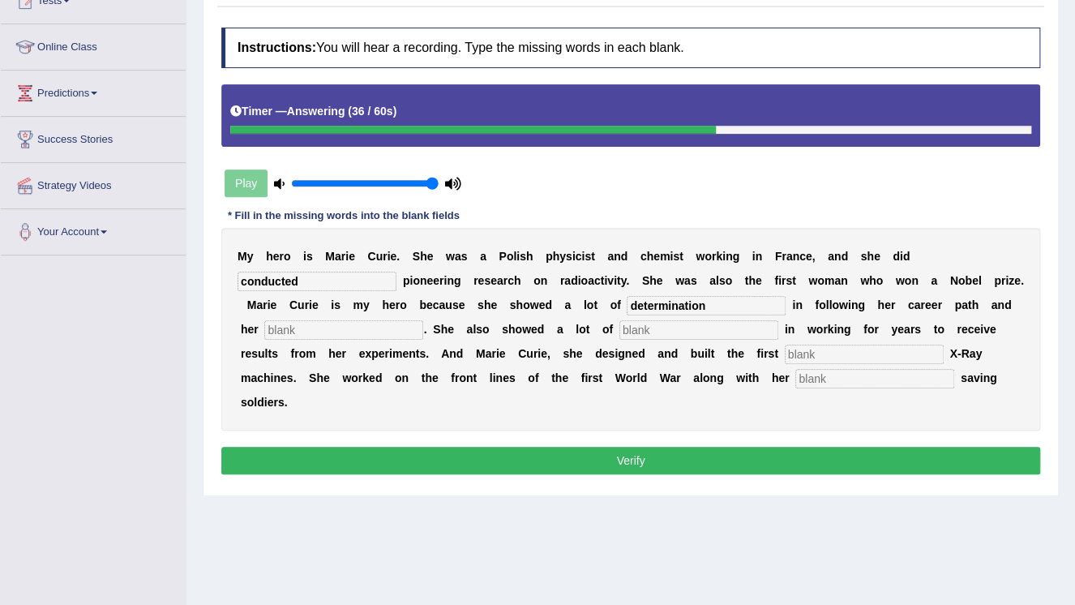
type input "determination"
click at [423, 320] on input "text" at bounding box center [343, 329] width 159 height 19
type input "partsion"
click at [620, 333] on input "text" at bounding box center [699, 329] width 159 height 19
type input "intrest"
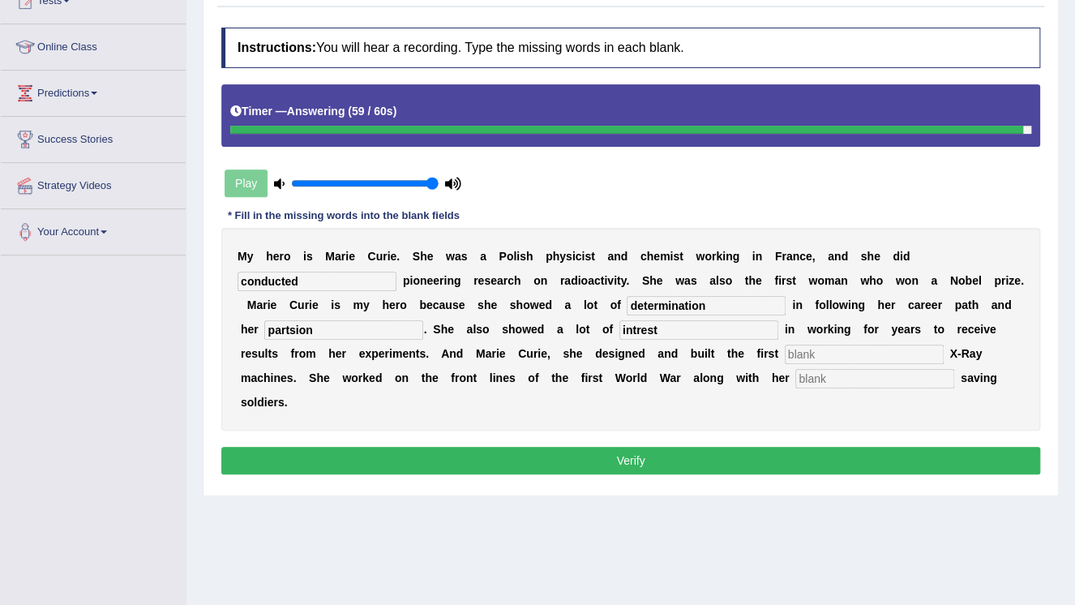
click at [785, 345] on input "text" at bounding box center [864, 354] width 159 height 19
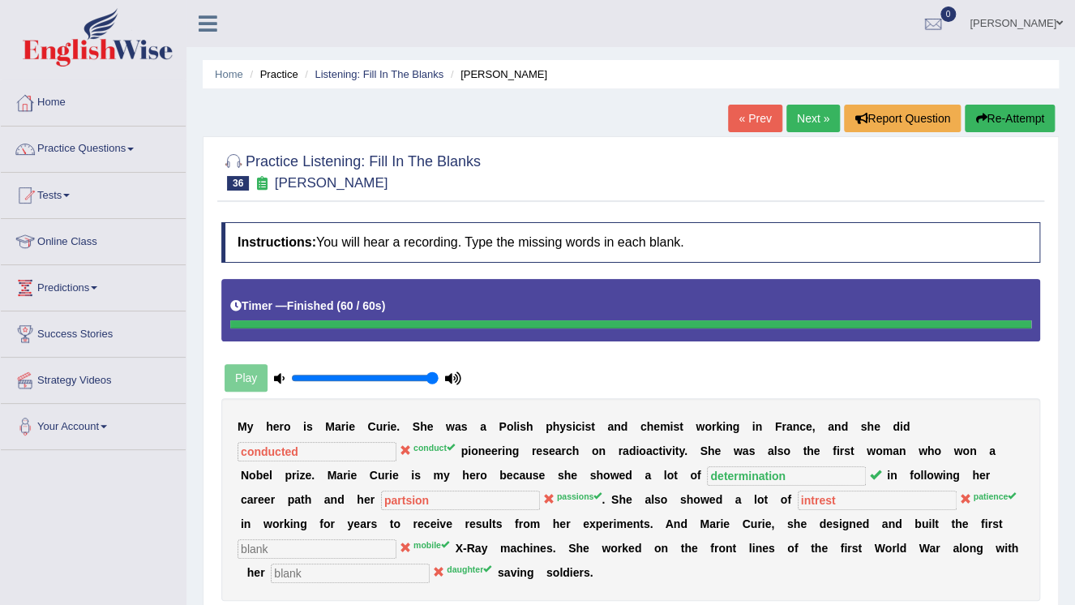
click at [805, 116] on link "Next »" at bounding box center [814, 119] width 54 height 28
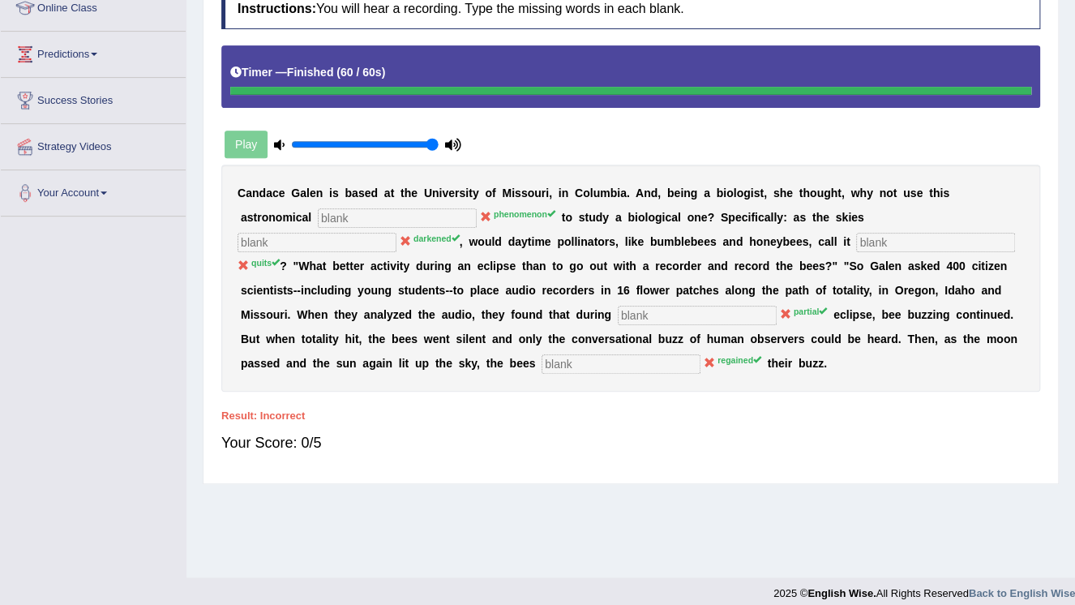
scroll to position [247, 0]
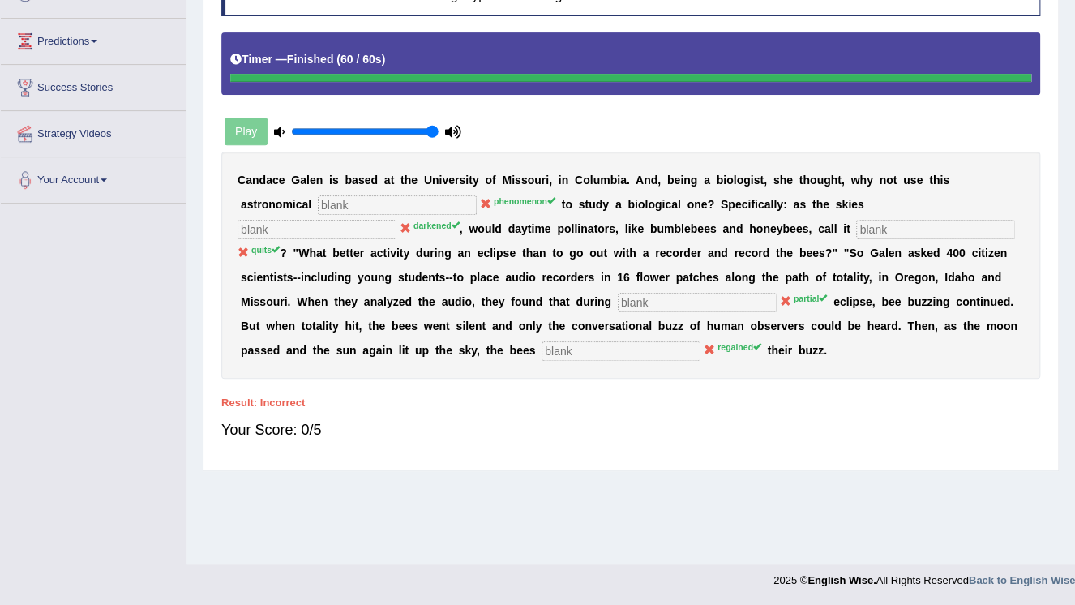
drag, startPoint x: 813, startPoint y: 564, endPoint x: 504, endPoint y: 440, distance: 332.5
click at [558, 358] on body "Toggle navigation Home Practice Questions Speaking Practice Read Aloud Repeat S…" at bounding box center [537, 55] width 1075 height 605
click at [704, 499] on div "Home Practice Listening: Fill In The Blanks Bee Buzz « Prev Next » Report Quest…" at bounding box center [631, 158] width 889 height 811
click at [534, 358] on body "Toggle navigation Home Practice Questions Speaking Practice Read Aloud Repeat S…" at bounding box center [537, 55] width 1075 height 605
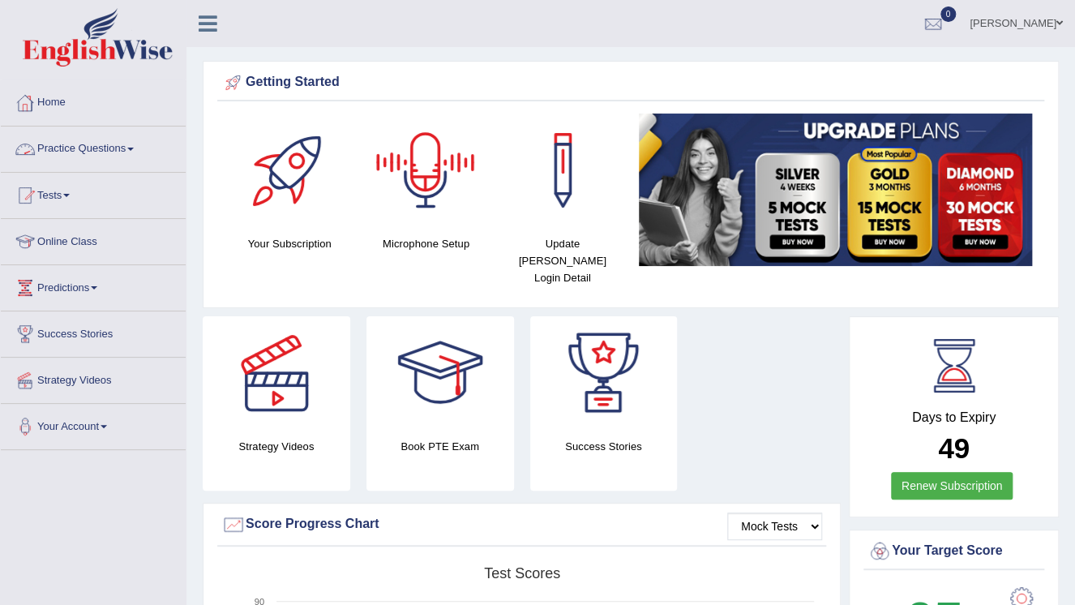
click at [1051, 11] on link "naimo" at bounding box center [1017, 21] width 118 height 42
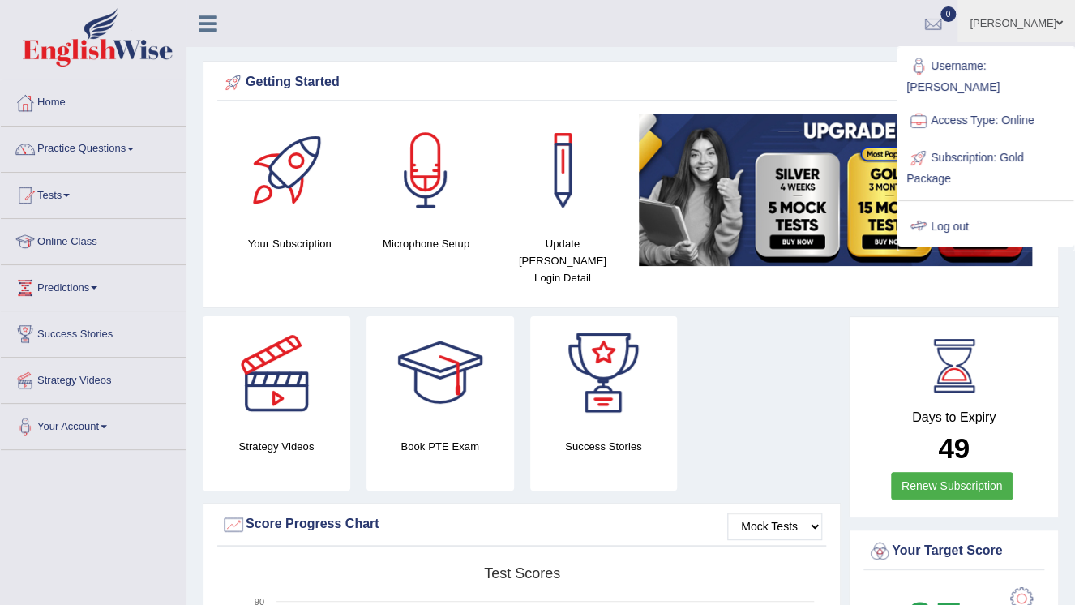
click at [944, 208] on link "Log out" at bounding box center [986, 226] width 175 height 37
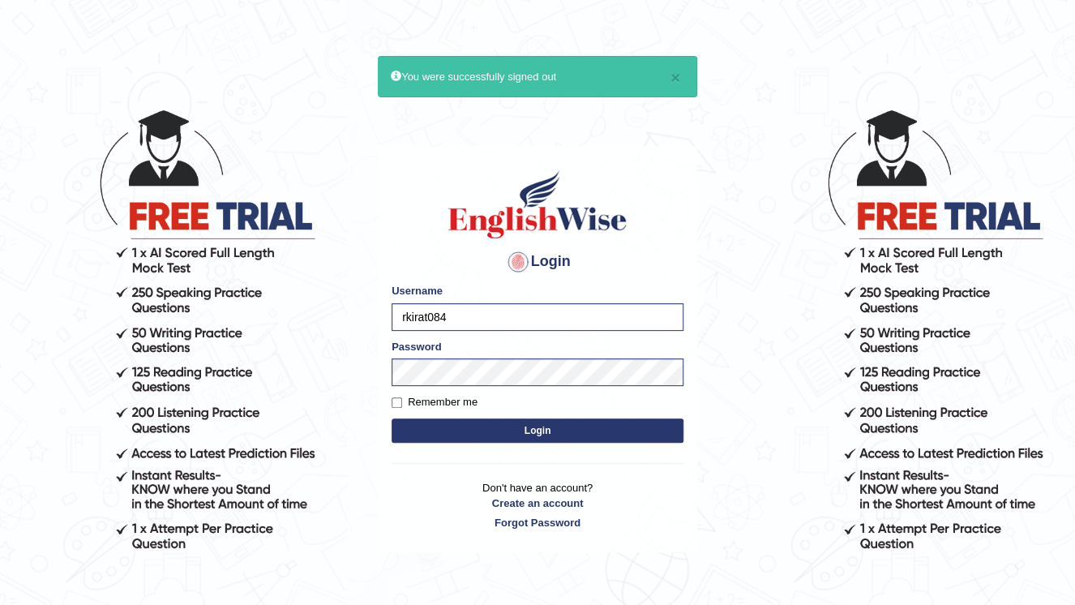
click at [482, 324] on input "rkirat084" at bounding box center [538, 317] width 292 height 28
click at [451, 351] on div "Password" at bounding box center [538, 362] width 292 height 47
drag, startPoint x: 467, startPoint y: 321, endPoint x: 328, endPoint y: 332, distance: 139.9
click at [328, 332] on body "× You were successfully signed out Login Please fix the following errors: Usern…" at bounding box center [537, 356] width 1075 height 605
type input "ishamidha46"
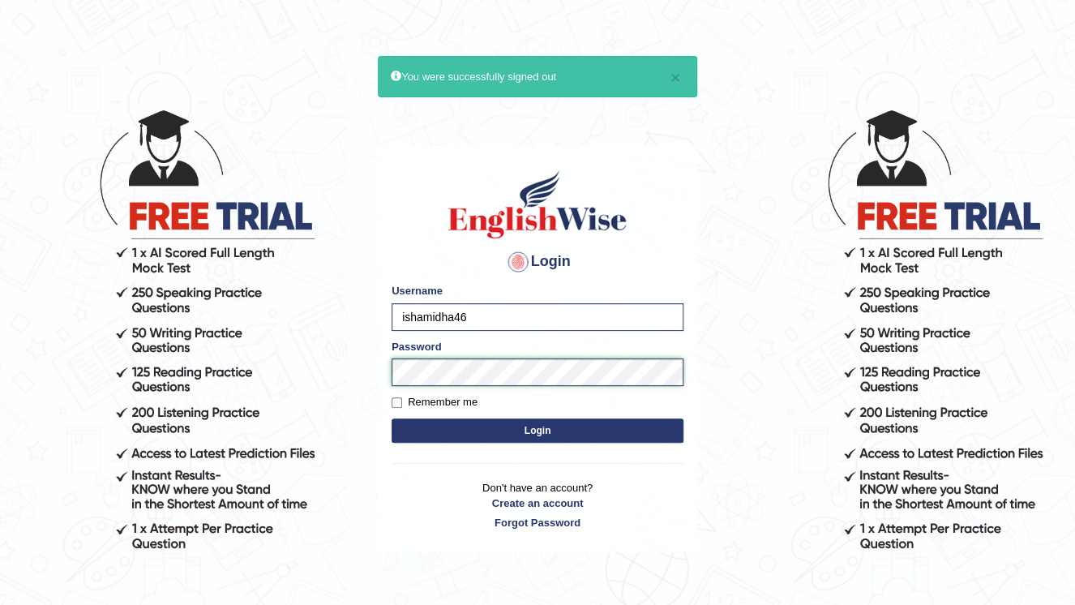
click at [323, 377] on body "× You were successfully signed out Login Please fix the following errors: Usern…" at bounding box center [537, 356] width 1075 height 605
click at [392, 418] on button "Login" at bounding box center [538, 430] width 292 height 24
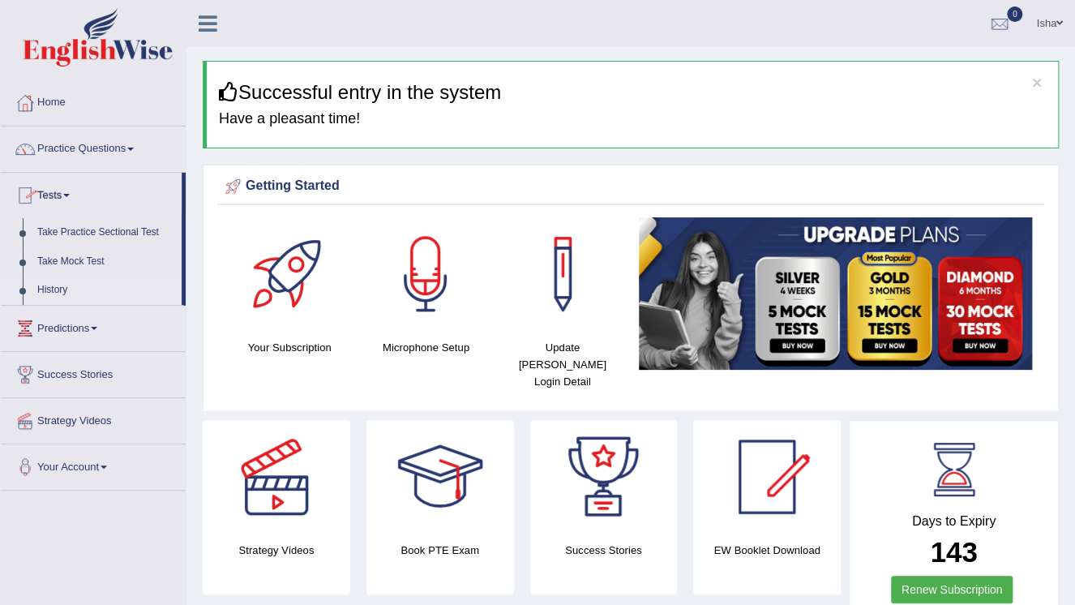
click at [69, 291] on link "History" at bounding box center [106, 290] width 152 height 29
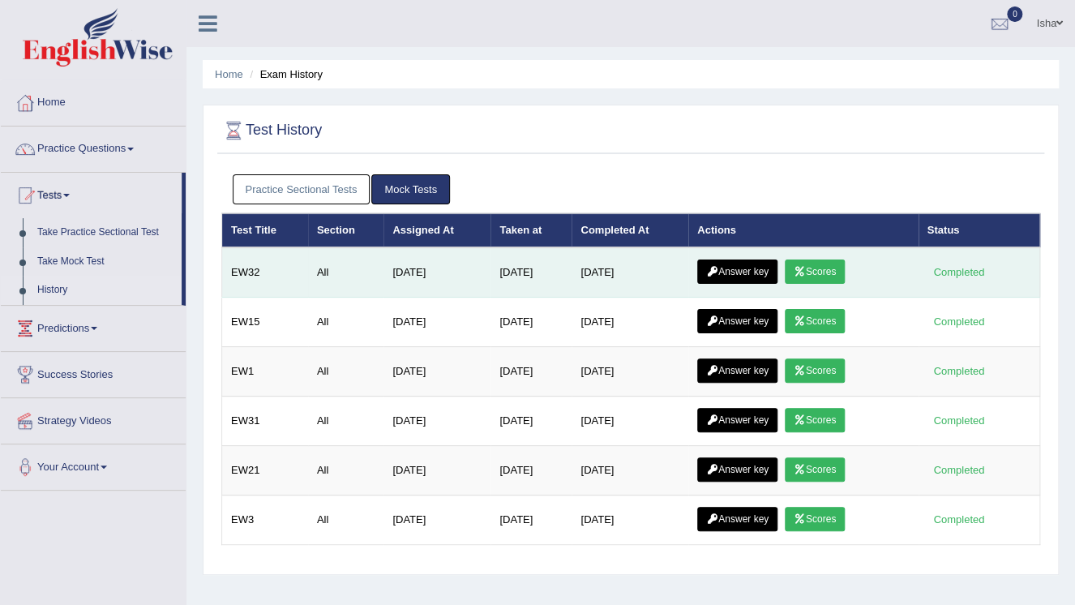
click at [818, 263] on link "Scores" at bounding box center [815, 272] width 60 height 24
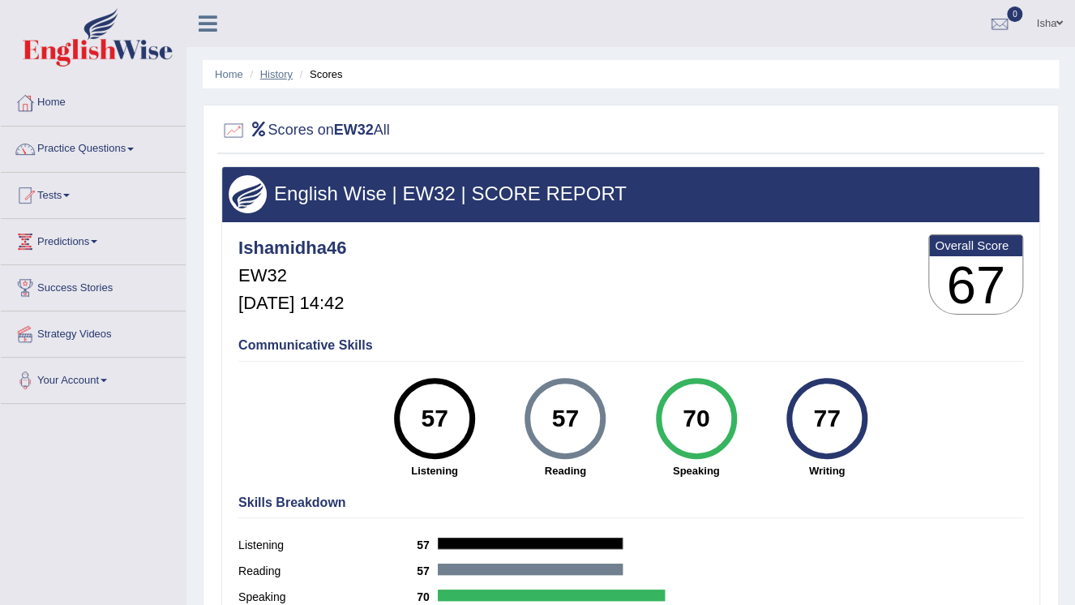
click at [282, 70] on link "History" at bounding box center [276, 74] width 32 height 12
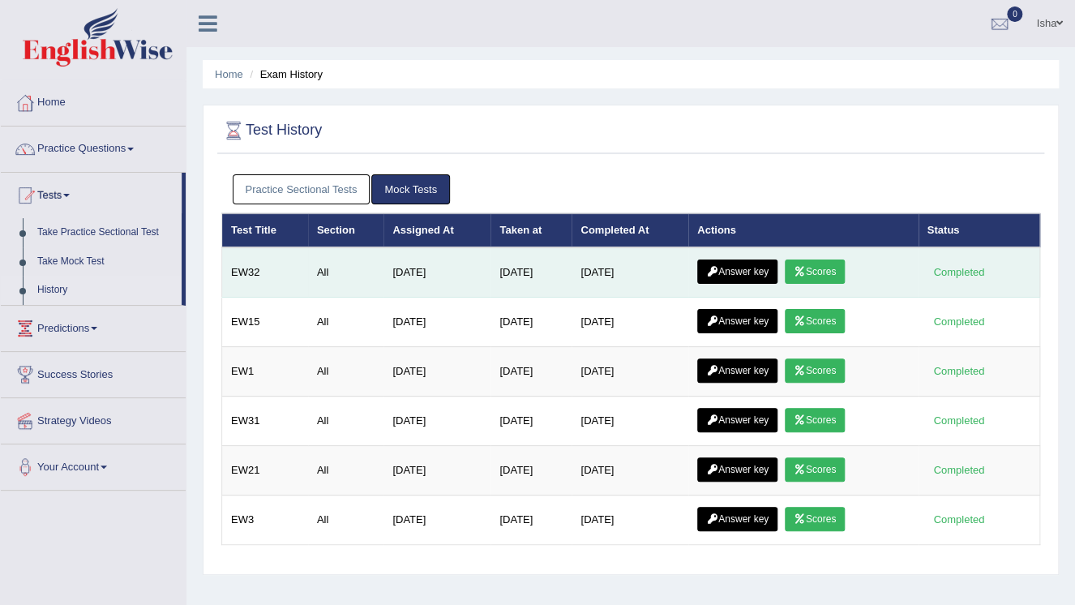
click at [729, 265] on link "Answer key" at bounding box center [737, 272] width 80 height 24
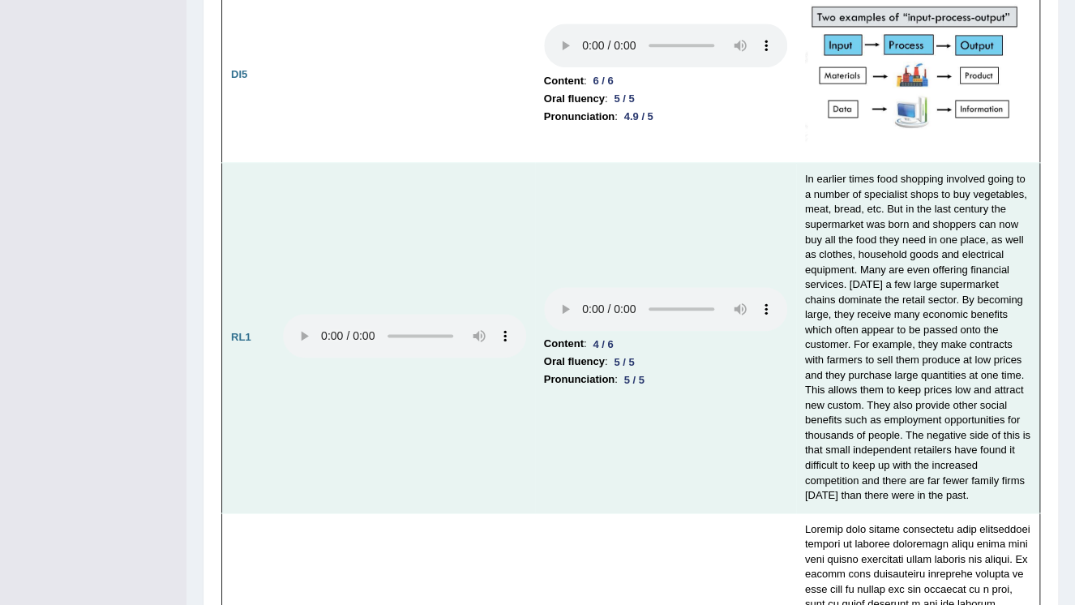
scroll to position [3374, 0]
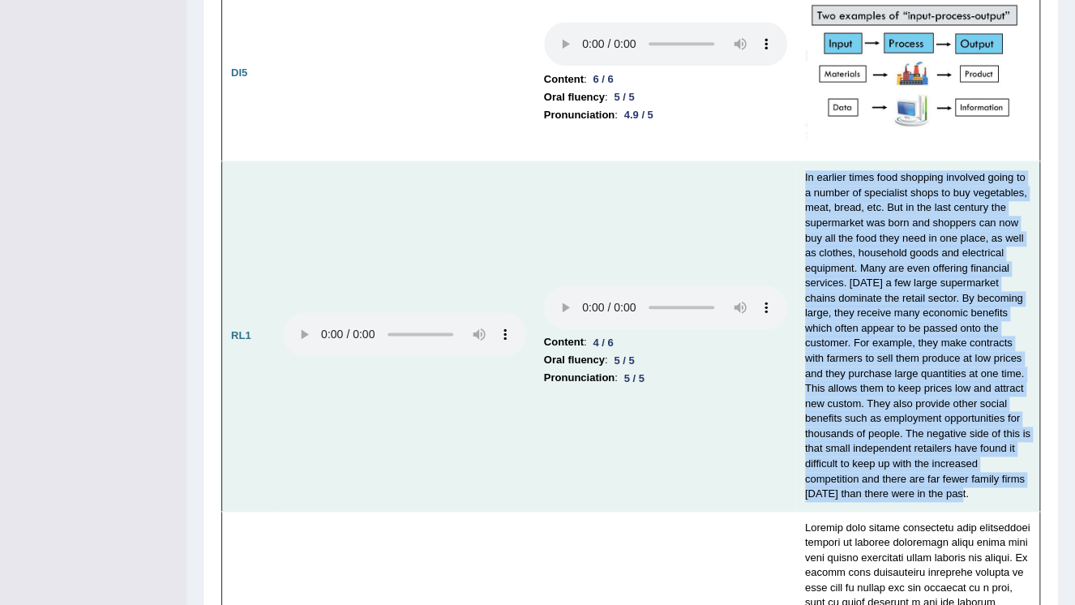
drag, startPoint x: 801, startPoint y: 72, endPoint x: 989, endPoint y: 388, distance: 367.3
click at [989, 388] on td "In earlier times food shopping involved going to a number of specialist shops t…" at bounding box center [918, 336] width 244 height 350
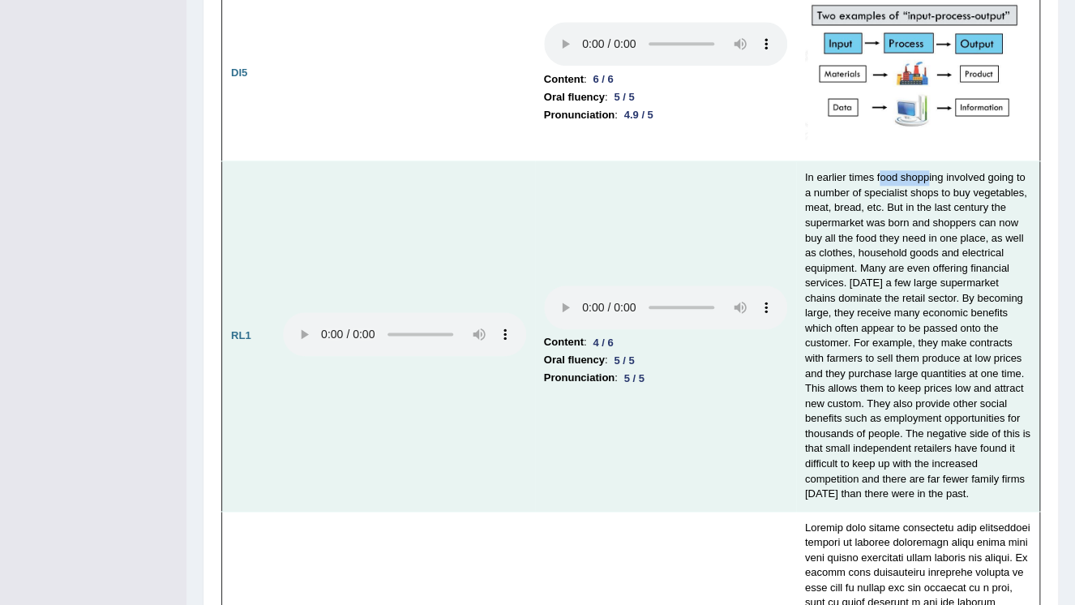
drag, startPoint x: 877, startPoint y: 65, endPoint x: 925, endPoint y: 72, distance: 49.2
click at [925, 161] on td "In earlier times food shopping involved going to a number of specialist shops t…" at bounding box center [918, 336] width 244 height 350
drag, startPoint x: 880, startPoint y: 83, endPoint x: 928, endPoint y: 93, distance: 49.0
click at [928, 161] on td "In earlier times food shopping involved going to a number of specialist shops t…" at bounding box center [918, 336] width 244 height 350
drag, startPoint x: 815, startPoint y: 101, endPoint x: 865, endPoint y: 104, distance: 50.4
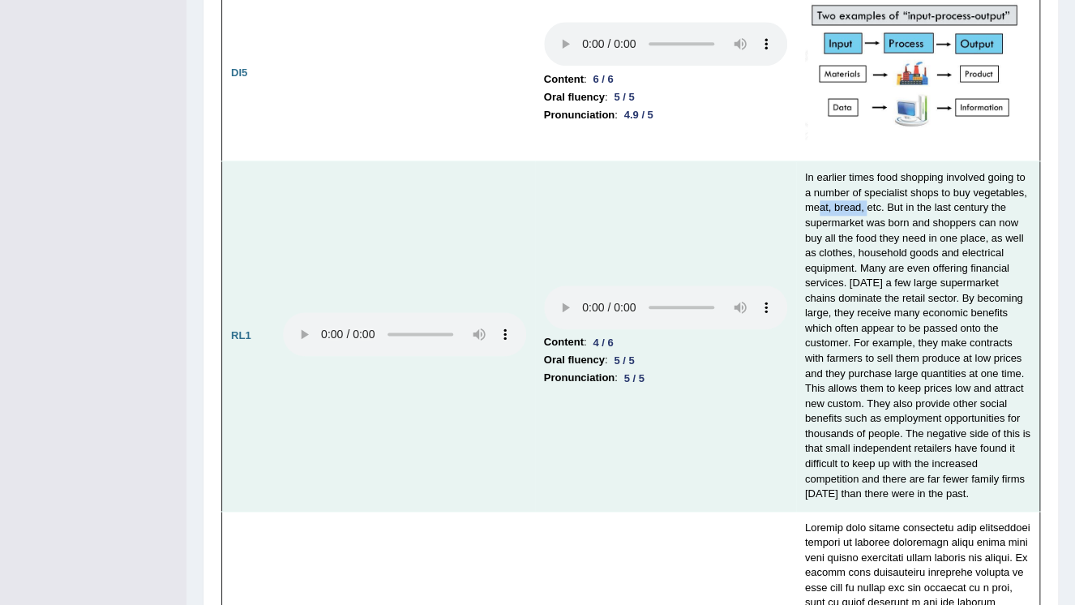
click at [865, 161] on td "In earlier times food shopping involved going to a number of specialist shops t…" at bounding box center [918, 336] width 244 height 350
drag, startPoint x: 865, startPoint y: 104, endPoint x: 973, endPoint y: 118, distance: 108.9
click at [973, 161] on td "In earlier times food shopping involved going to a number of specialist shops t…" at bounding box center [918, 336] width 244 height 350
drag, startPoint x: 973, startPoint y: 118, endPoint x: 845, endPoint y: 163, distance: 135.7
click at [843, 164] on td "In earlier times food shopping involved going to a number of specialist shops t…" at bounding box center [918, 336] width 244 height 350
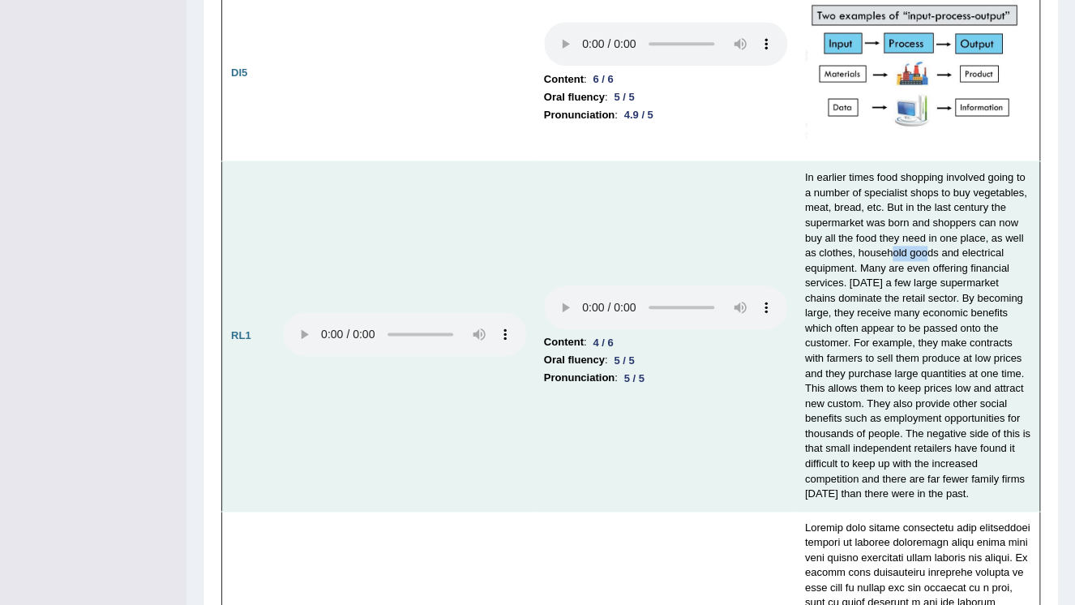
drag, startPoint x: 887, startPoint y: 146, endPoint x: 925, endPoint y: 145, distance: 38.1
click at [925, 161] on td "In earlier times food shopping involved going to a number of specialist shops t…" at bounding box center [918, 336] width 244 height 350
drag, startPoint x: 925, startPoint y: 145, endPoint x: 899, endPoint y: 197, distance: 58.4
click at [887, 208] on td "In earlier times food shopping involved going to a number of specialist shops t…" at bounding box center [918, 336] width 244 height 350
drag, startPoint x: 985, startPoint y: 142, endPoint x: 853, endPoint y: 162, distance: 132.9
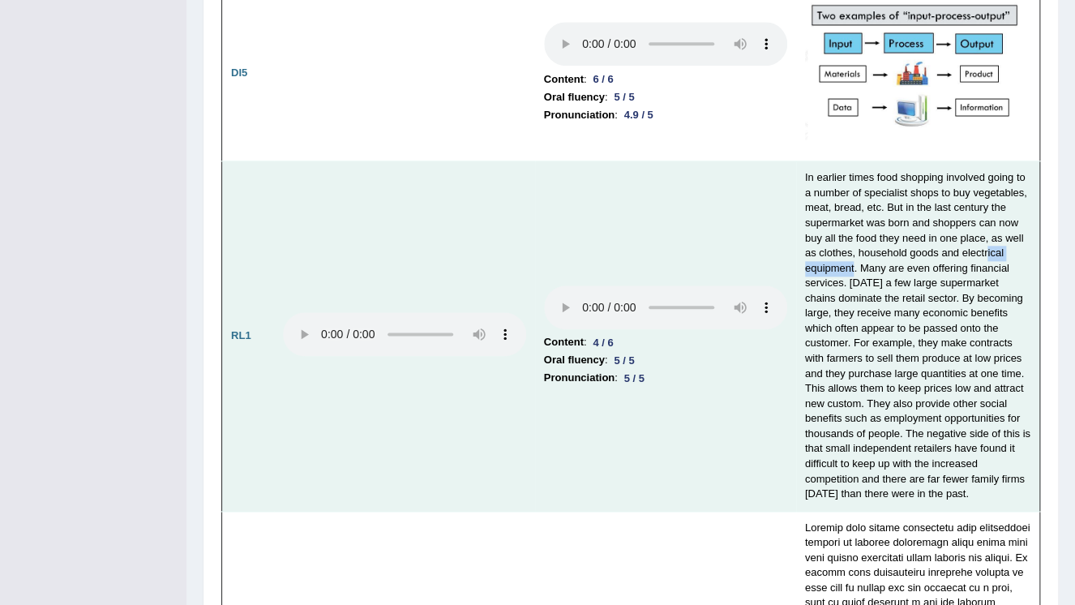
click at [853, 162] on td "In earlier times food shopping involved going to a number of specialist shops t…" at bounding box center [918, 336] width 244 height 350
drag, startPoint x: 853, startPoint y: 162, endPoint x: 929, endPoint y: 214, distance: 91.6
click at [929, 214] on td "In earlier times food shopping involved going to a number of specialist shops t…" at bounding box center [918, 336] width 244 height 350
drag, startPoint x: 942, startPoint y: 181, endPoint x: 1022, endPoint y: 178, distance: 79.5
click at [1022, 178] on td "In earlier times food shopping involved going to a number of specialist shops t…" at bounding box center [918, 336] width 244 height 350
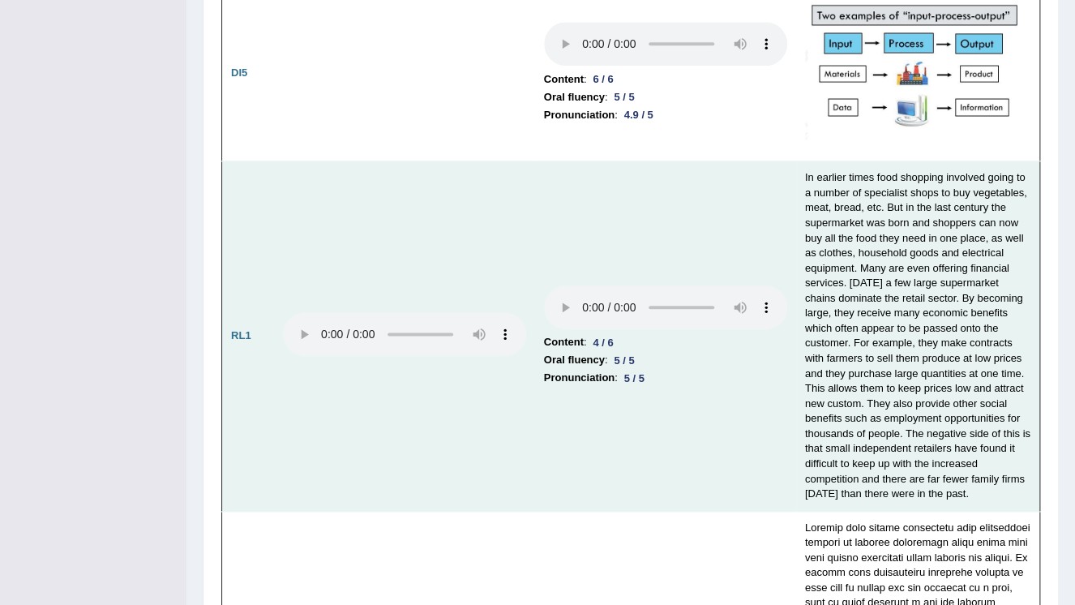
drag, startPoint x: 1022, startPoint y: 178, endPoint x: 874, endPoint y: 243, distance: 161.6
click at [874, 243] on td "In earlier times food shopping involved going to a number of specialist shops t…" at bounding box center [918, 336] width 244 height 350
drag, startPoint x: 883, startPoint y: 197, endPoint x: 913, endPoint y: 195, distance: 30.1
click at [913, 195] on td "In earlier times food shopping involved going to a number of specialist shops t…" at bounding box center [918, 336] width 244 height 350
drag, startPoint x: 913, startPoint y: 195, endPoint x: 890, endPoint y: 279, distance: 87.6
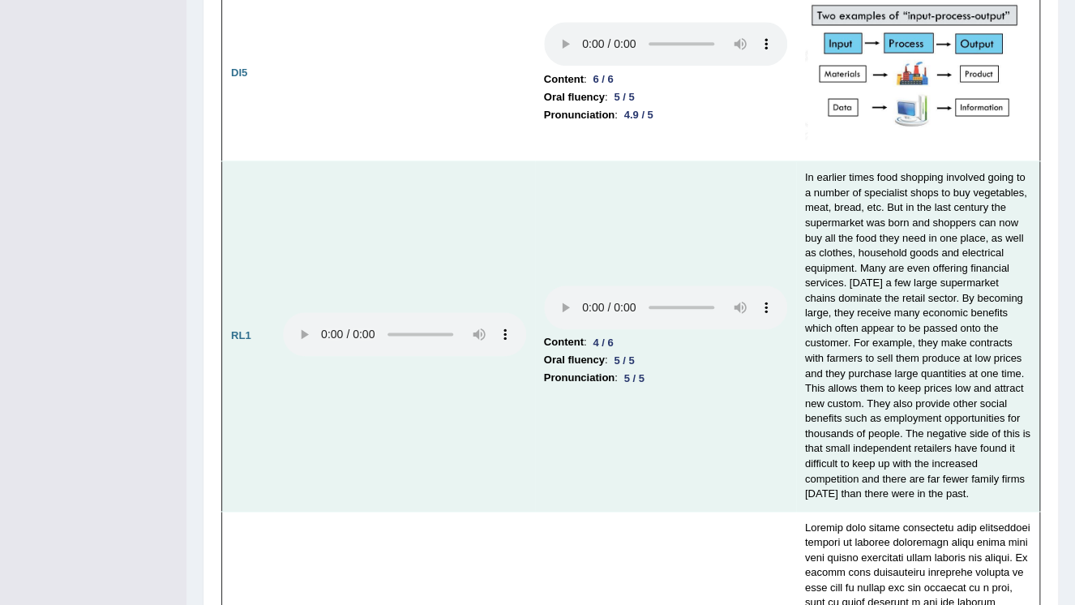
click at [890, 279] on td "In earlier times food shopping involved going to a number of specialist shops t…" at bounding box center [918, 336] width 244 height 350
drag, startPoint x: 905, startPoint y: 209, endPoint x: 944, endPoint y: 208, distance: 38.9
click at [944, 208] on td "In earlier times food shopping involved going to a number of specialist shops t…" at bounding box center [918, 336] width 244 height 350
drag, startPoint x: 944, startPoint y: 208, endPoint x: 929, endPoint y: 234, distance: 29.5
click at [929, 234] on td "In earlier times food shopping involved going to a number of specialist shops t…" at bounding box center [918, 336] width 244 height 350
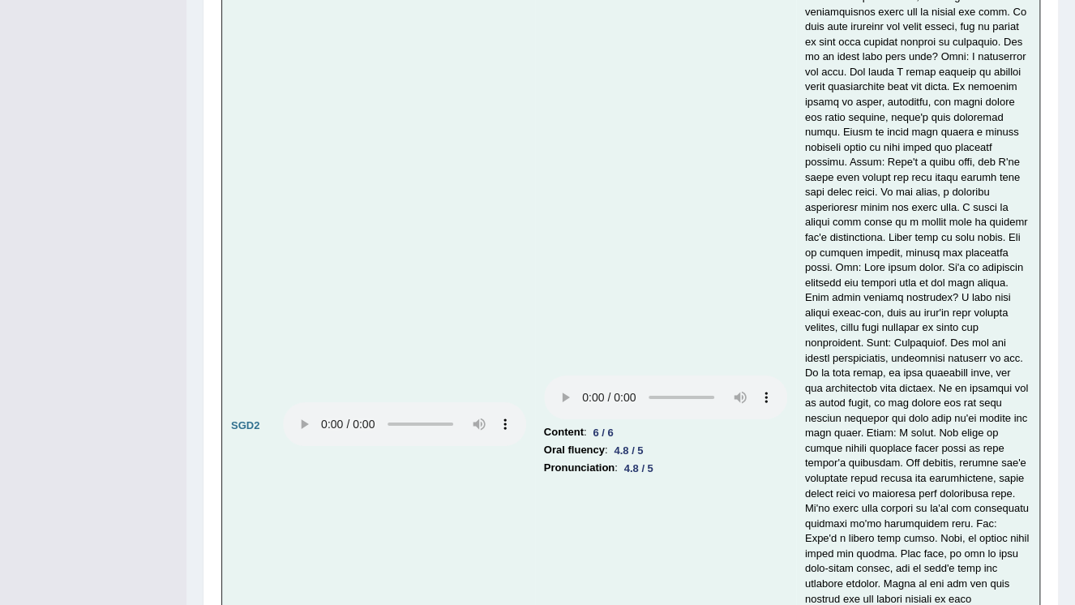
scroll to position [5709, 0]
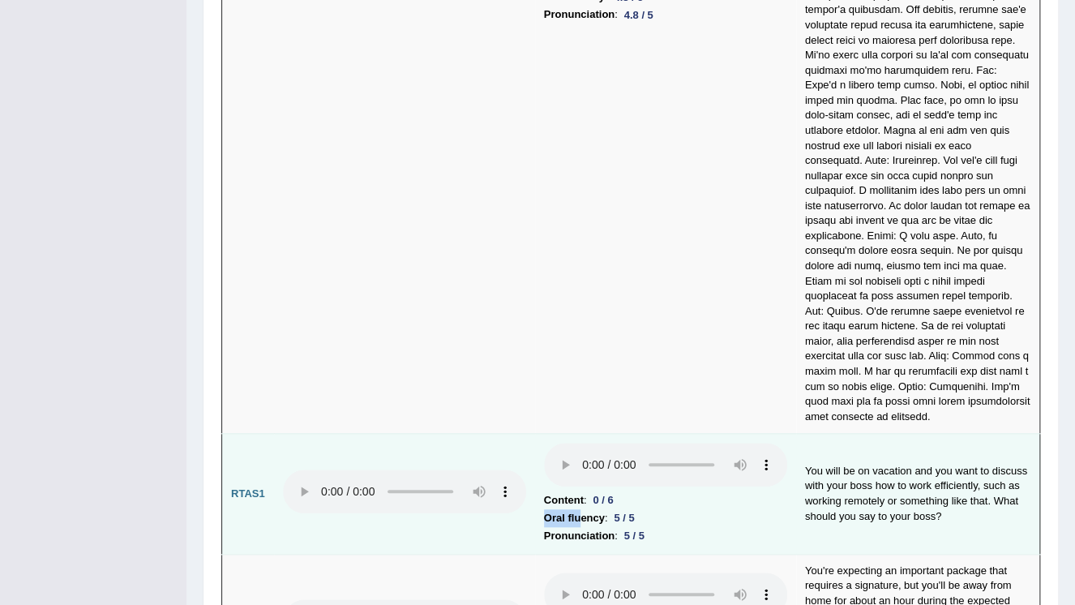
drag, startPoint x: 641, startPoint y: 330, endPoint x: 575, endPoint y: 341, distance: 66.5
click at [575, 434] on td "Content : 0 / 6 Oral fluency : 5 / 5 Pronunciation : 5 / 5" at bounding box center [665, 494] width 261 height 121
drag, startPoint x: 575, startPoint y: 341, endPoint x: 691, endPoint y: 337, distance: 116.0
click at [691, 491] on li "Content : 0 / 6" at bounding box center [665, 500] width 243 height 18
drag, startPoint x: 823, startPoint y: 294, endPoint x: 918, endPoint y: 298, distance: 95.0
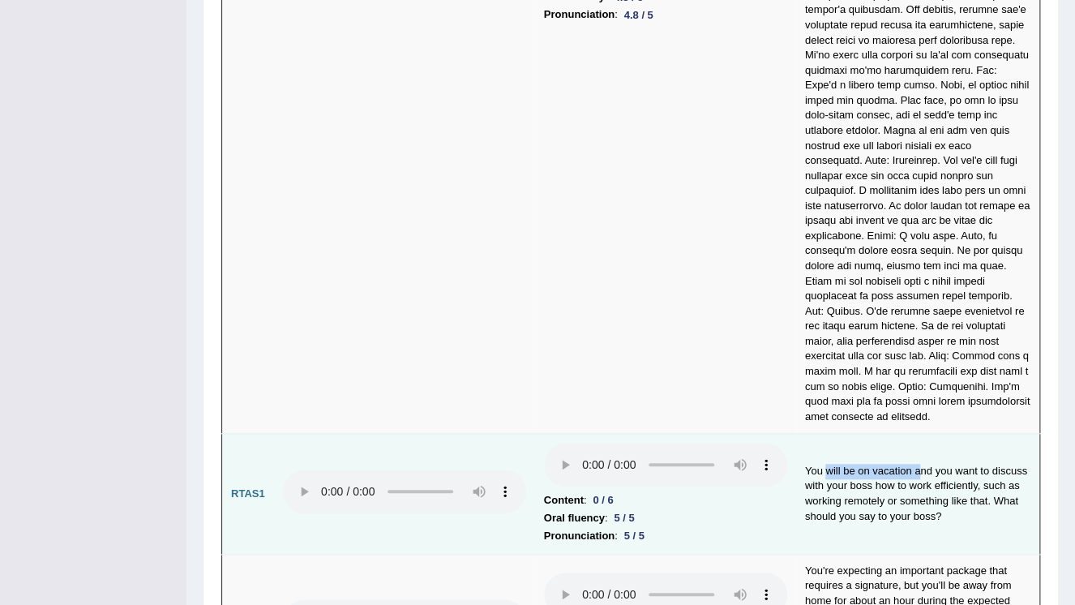
click at [918, 434] on td "You will be on vacation and you want to discuss with your boss how to work effi…" at bounding box center [918, 494] width 244 height 121
drag, startPoint x: 918, startPoint y: 298, endPoint x: 883, endPoint y: 354, distance: 66.6
click at [883, 434] on td "You will be on vacation and you want to discuss with your boss how to work effi…" at bounding box center [918, 494] width 244 height 121
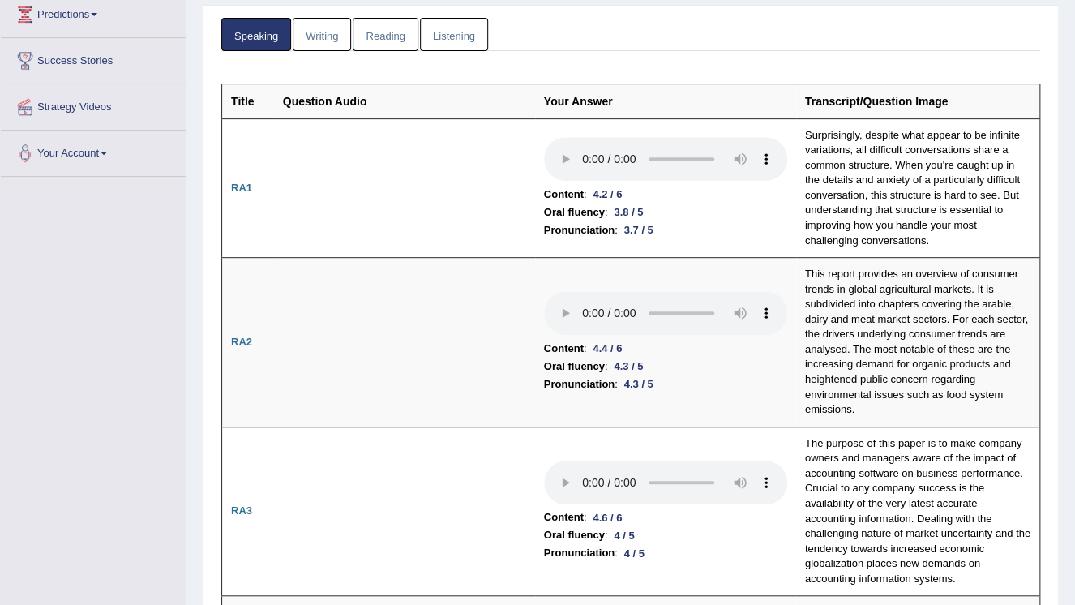
scroll to position [0, 0]
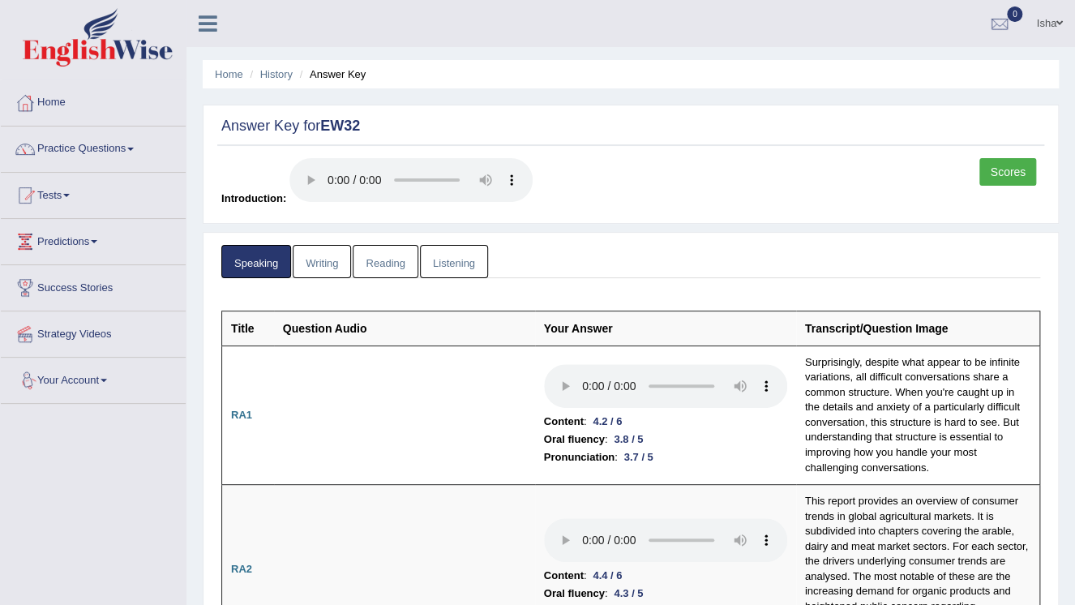
click at [339, 262] on link "Writing" at bounding box center [322, 261] width 58 height 33
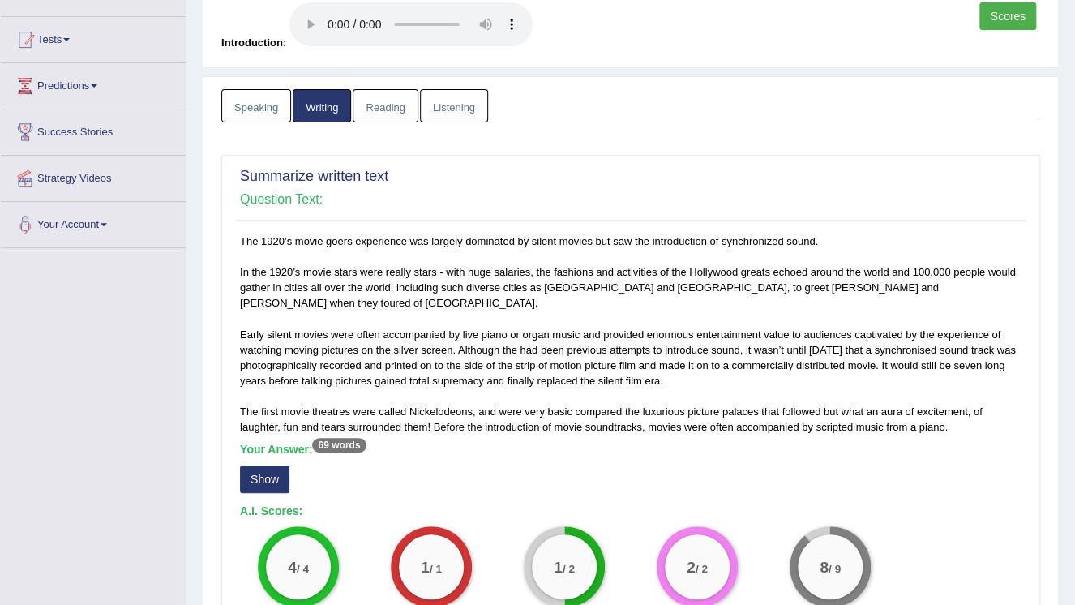
scroll to position [195, 0]
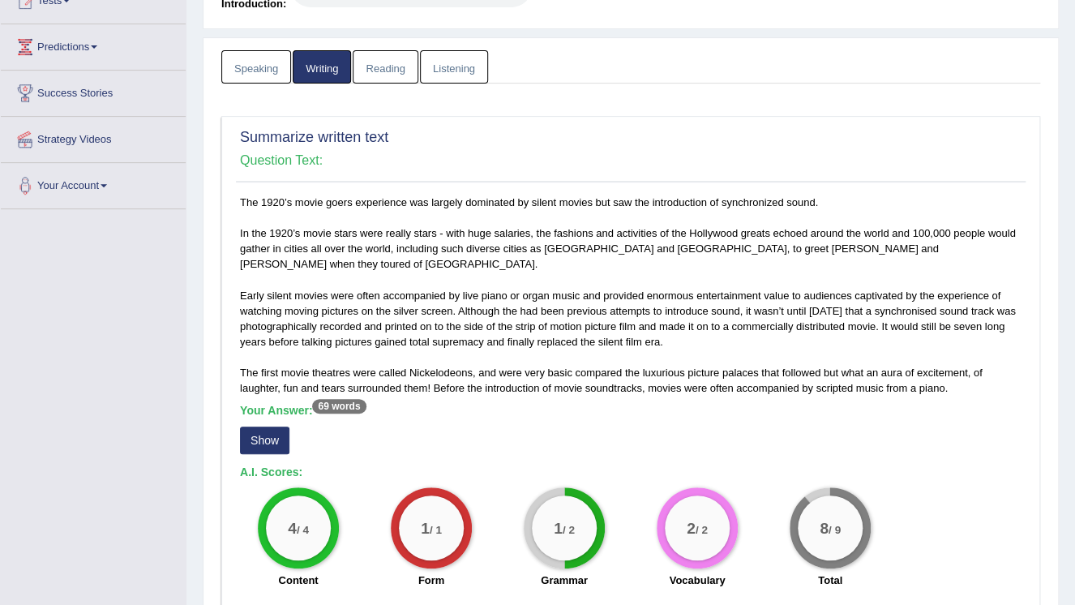
click at [255, 431] on button "Show" at bounding box center [264, 441] width 49 height 28
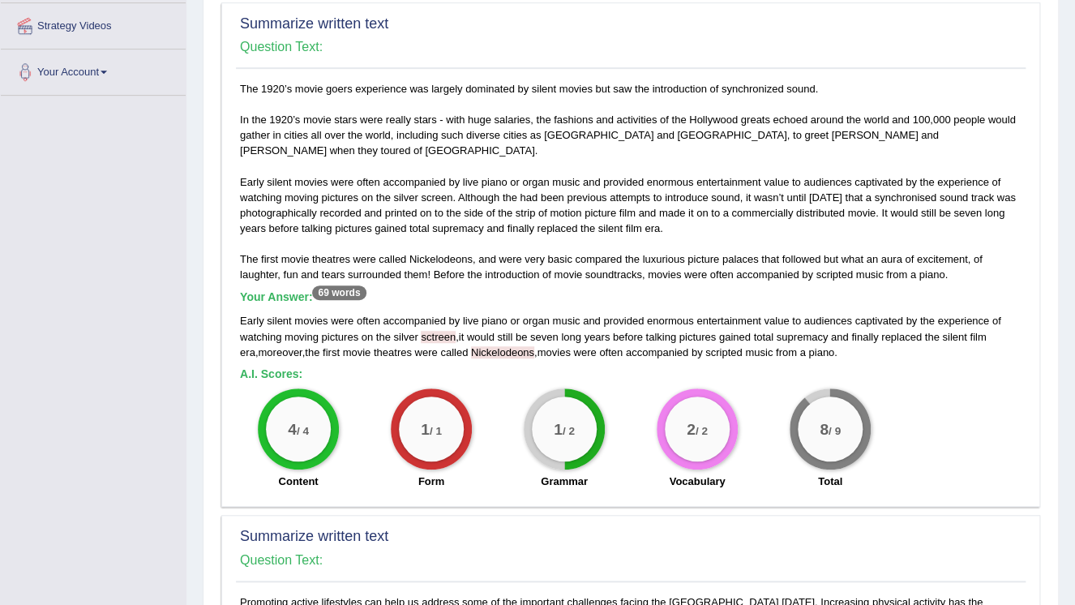
scroll to position [324, 0]
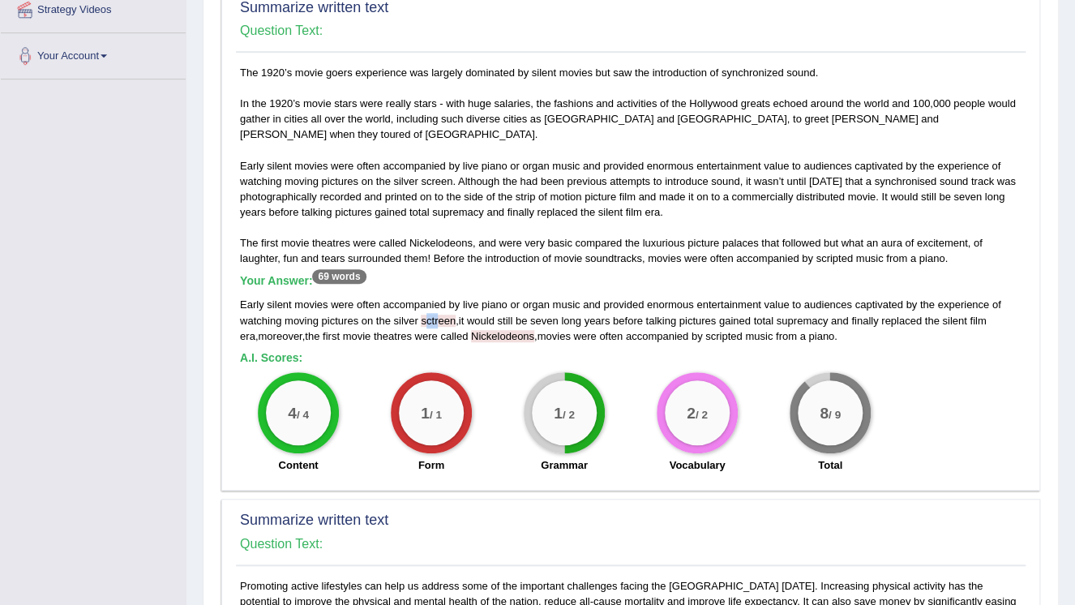
drag, startPoint x: 425, startPoint y: 302, endPoint x: 441, endPoint y: 302, distance: 16.2
click at [441, 315] on span "sctreen" at bounding box center [438, 321] width 35 height 12
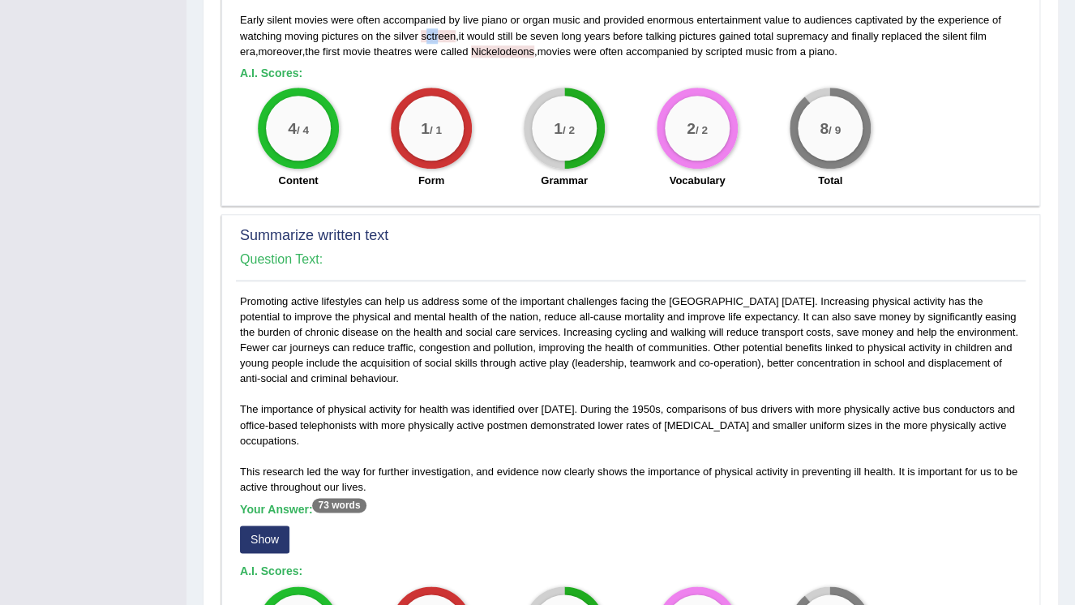
scroll to position [649, 0]
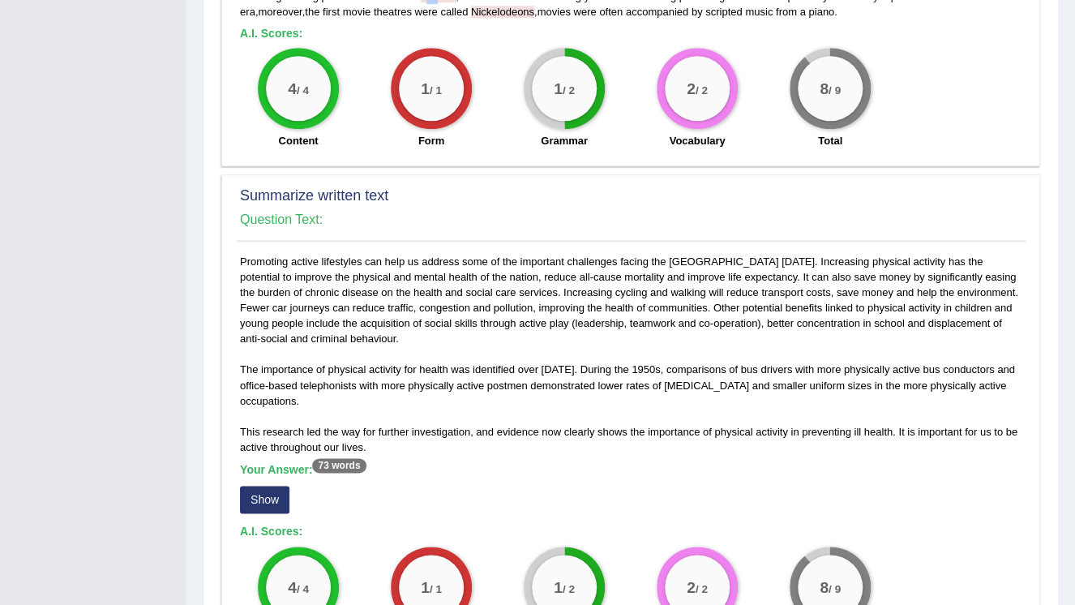
click at [260, 486] on button "Show" at bounding box center [264, 500] width 49 height 28
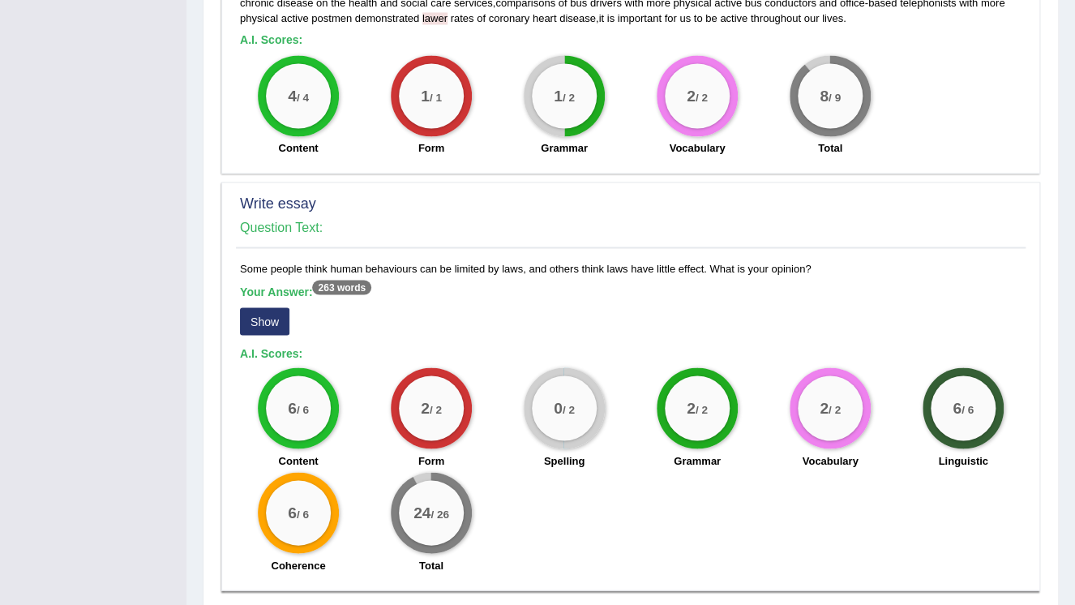
scroll to position [1168, 0]
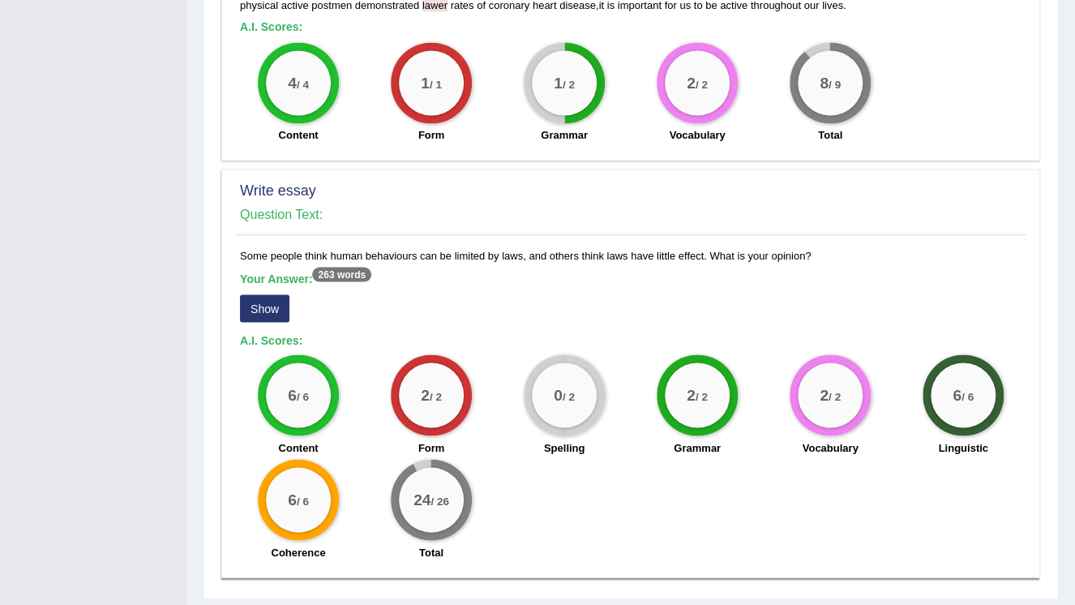
click at [281, 295] on button "Show" at bounding box center [264, 308] width 49 height 28
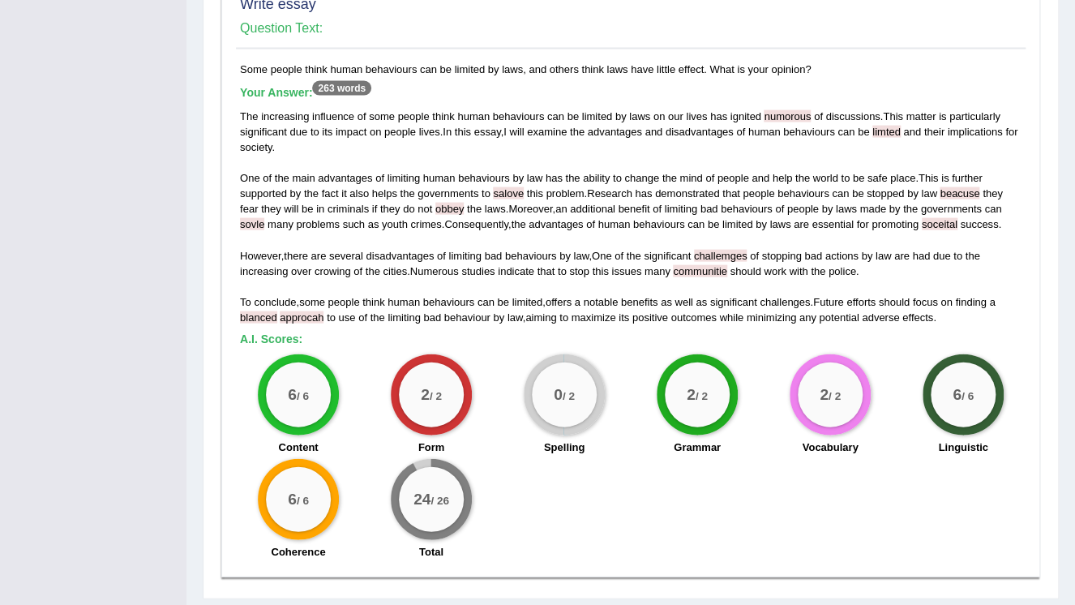
scroll to position [1384, 0]
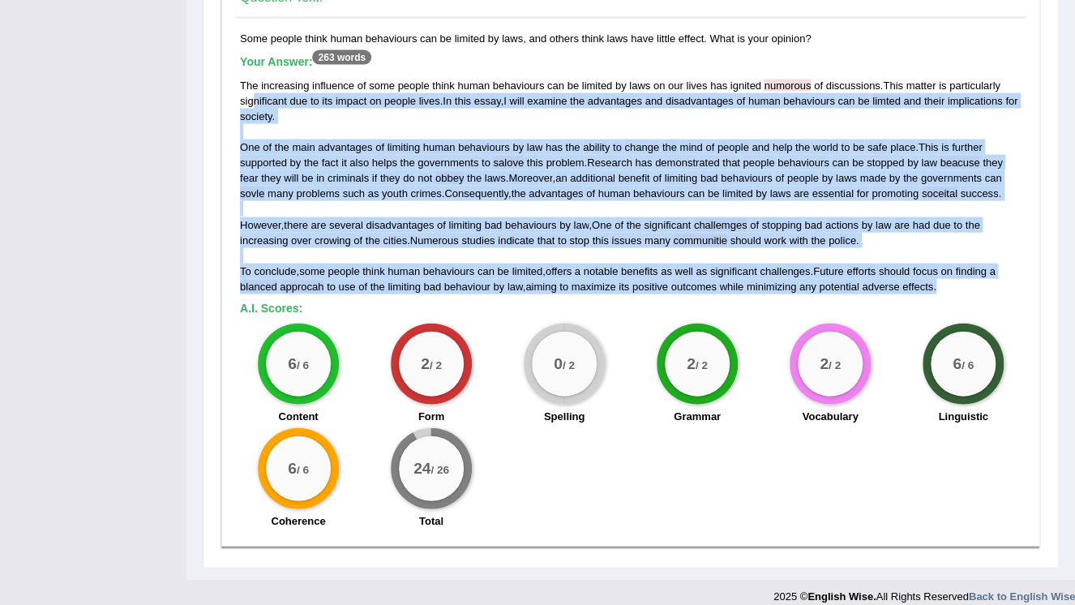
drag, startPoint x: 946, startPoint y: 273, endPoint x: 255, endPoint y: 84, distance: 716.4
click at [255, 84] on div "The increasing influence of some people think human behaviours can be limited b…" at bounding box center [631, 186] width 782 height 217
drag, startPoint x: 255, startPoint y: 84, endPoint x: 612, endPoint y: 142, distance: 361.6
click at [612, 157] on span "Research" at bounding box center [609, 163] width 45 height 12
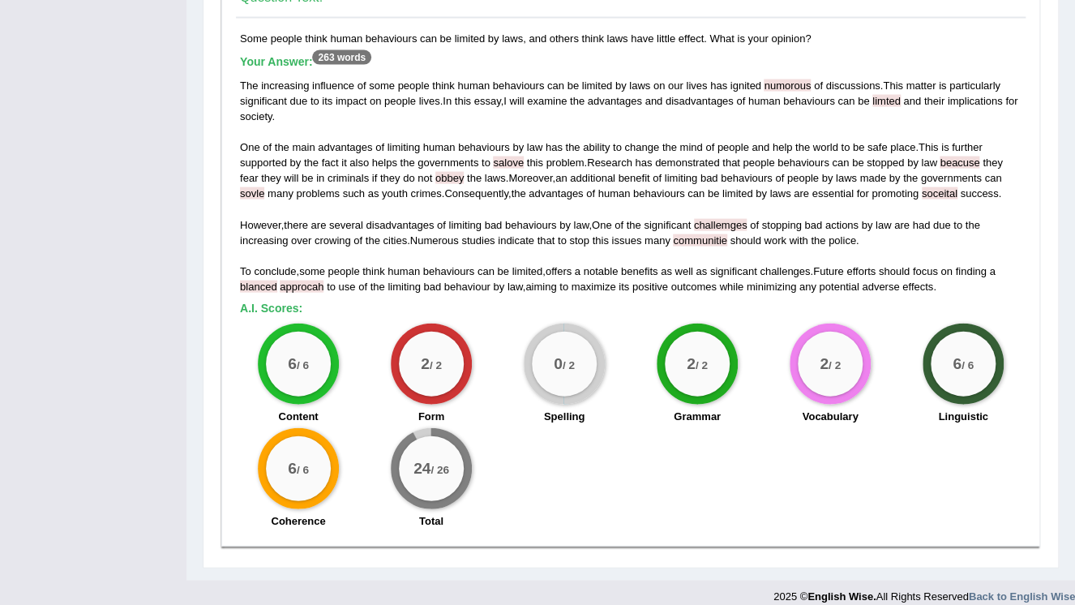
click at [567, 332] on div "0 / 2" at bounding box center [564, 364] width 65 height 65
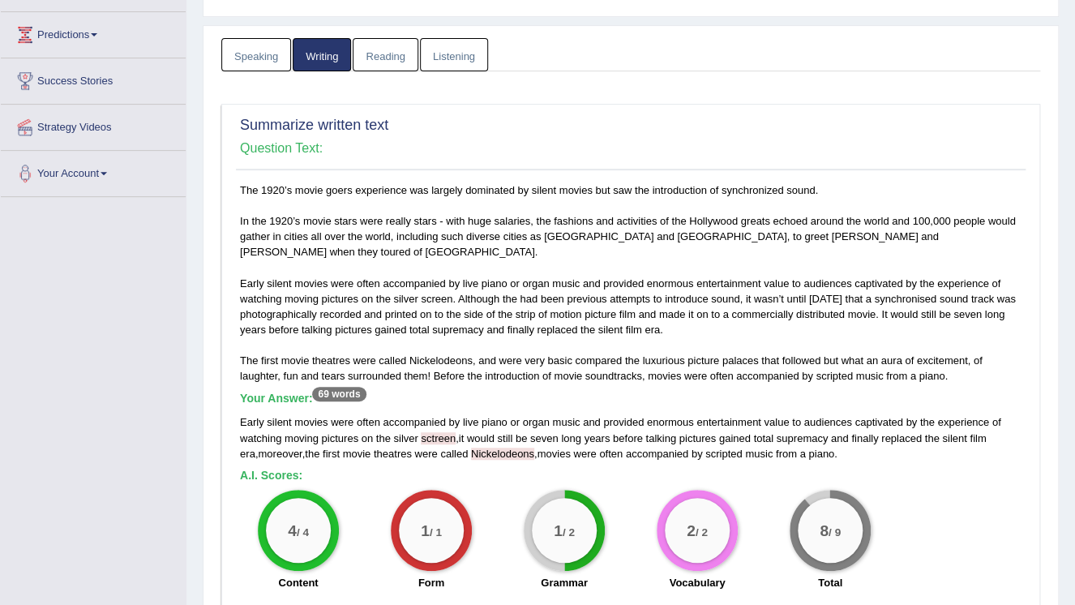
scroll to position [22, 0]
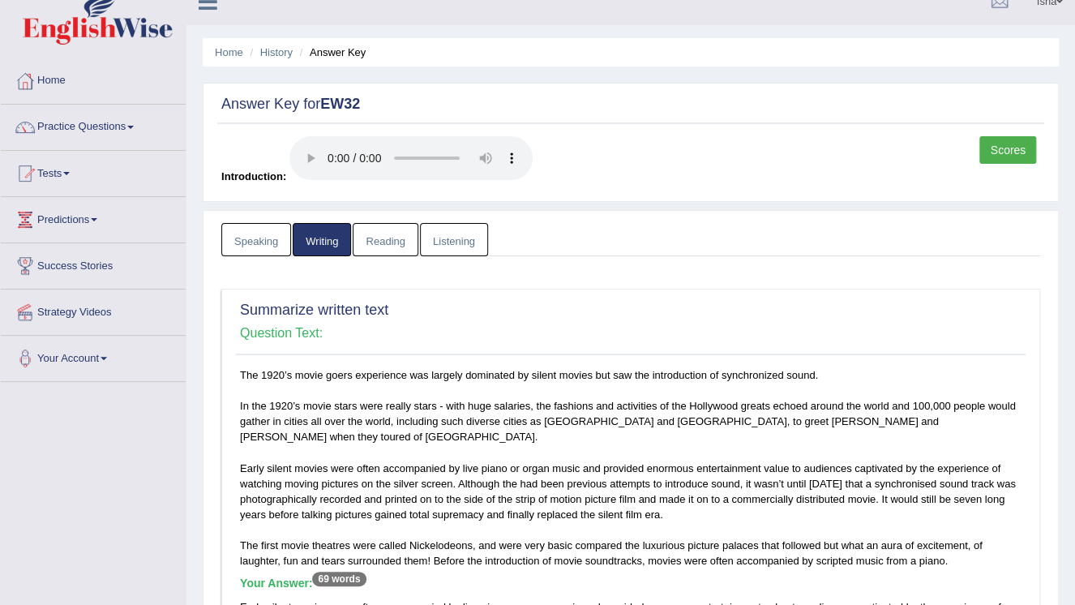
click at [361, 253] on link "Reading" at bounding box center [385, 239] width 65 height 33
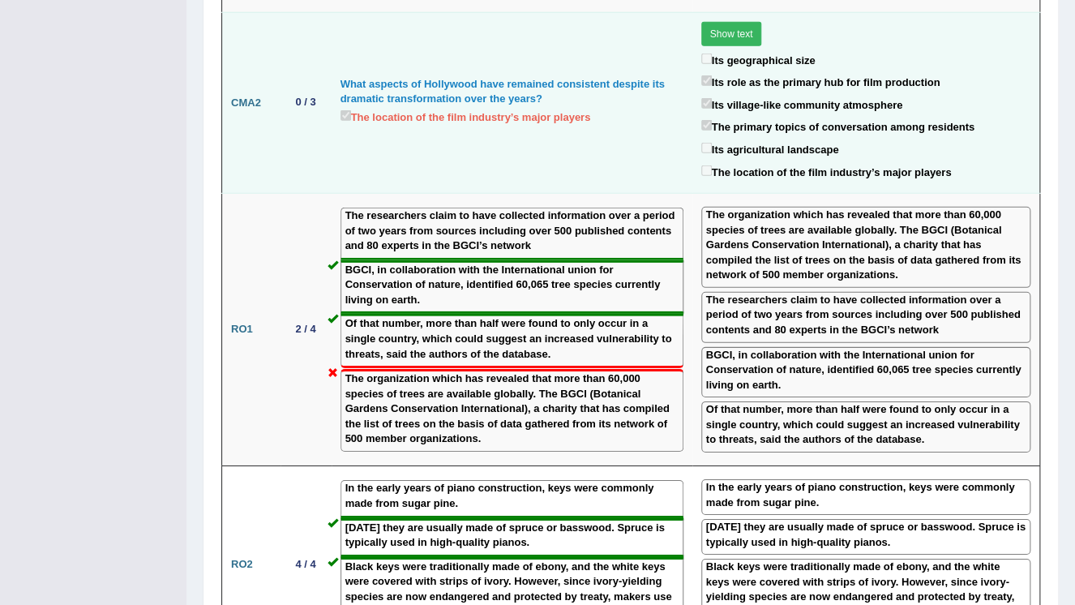
scroll to position [0, 0]
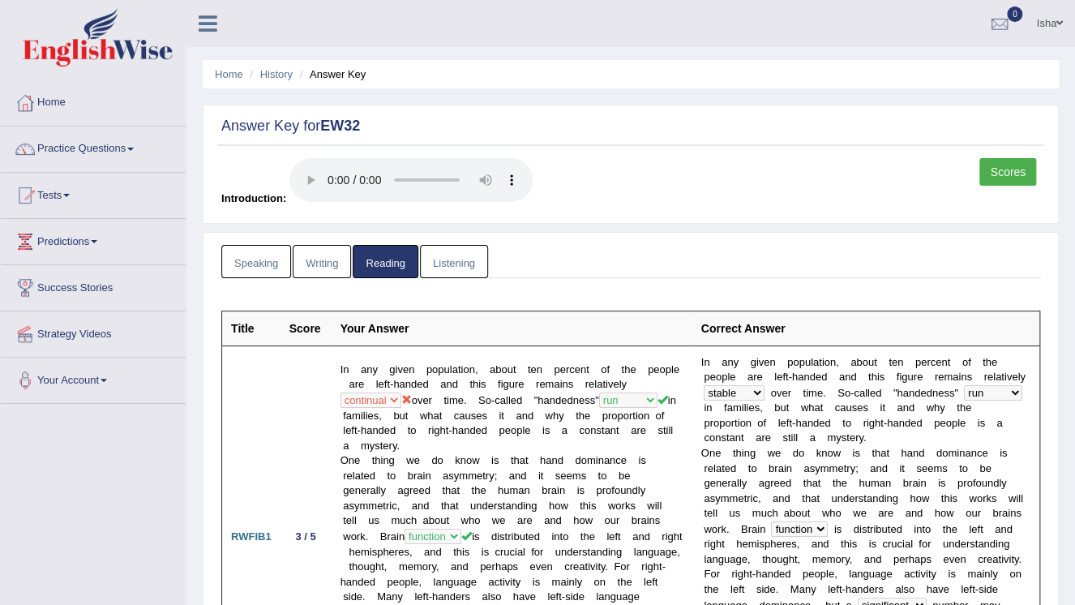
click at [439, 273] on link "Listening" at bounding box center [454, 261] width 68 height 33
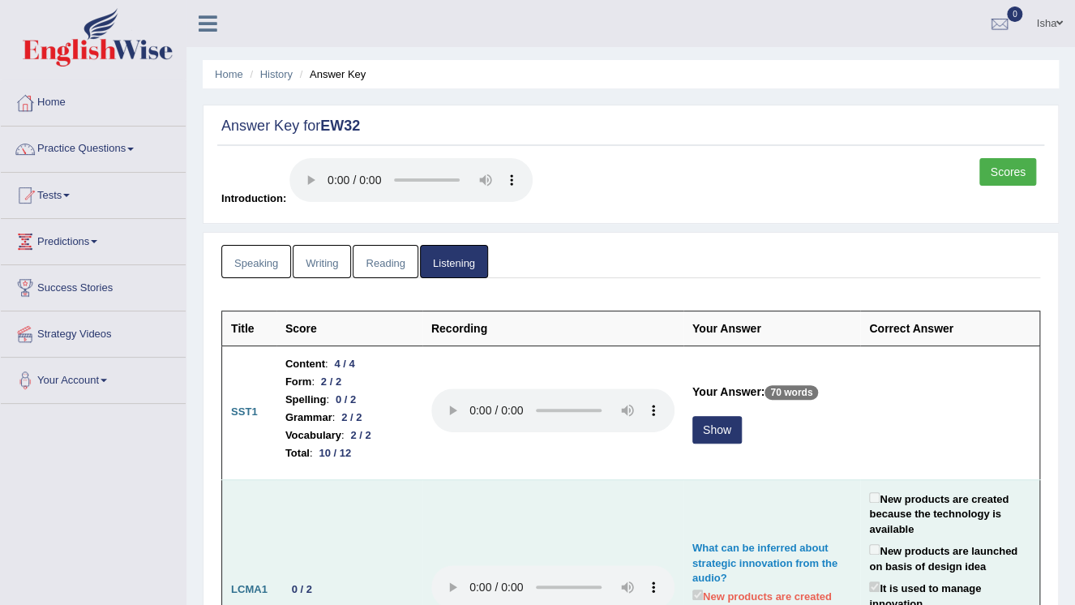
scroll to position [130, 0]
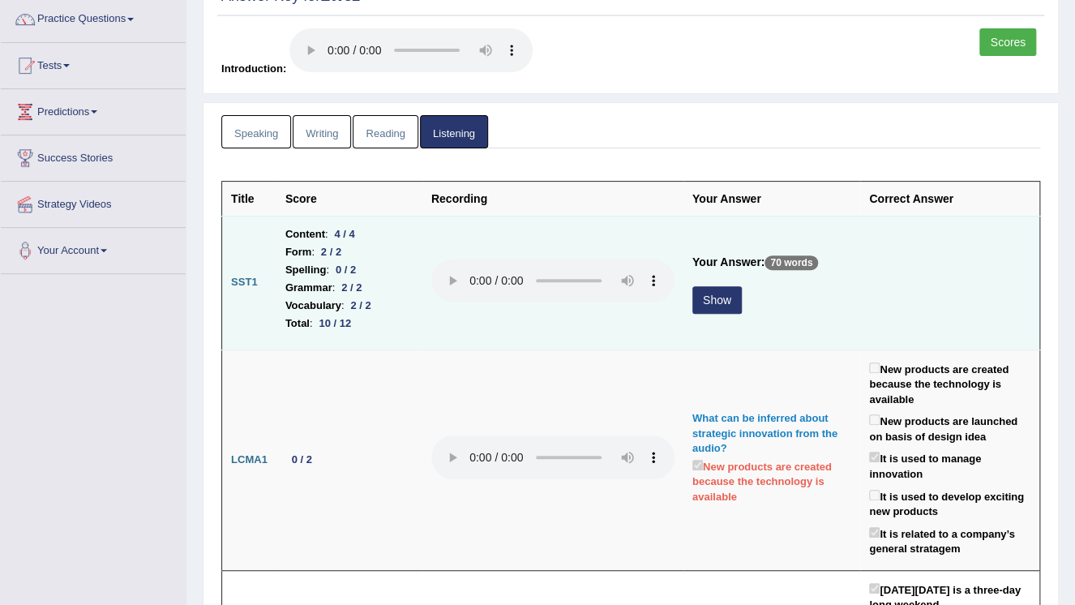
click at [704, 302] on button "Show" at bounding box center [717, 300] width 49 height 28
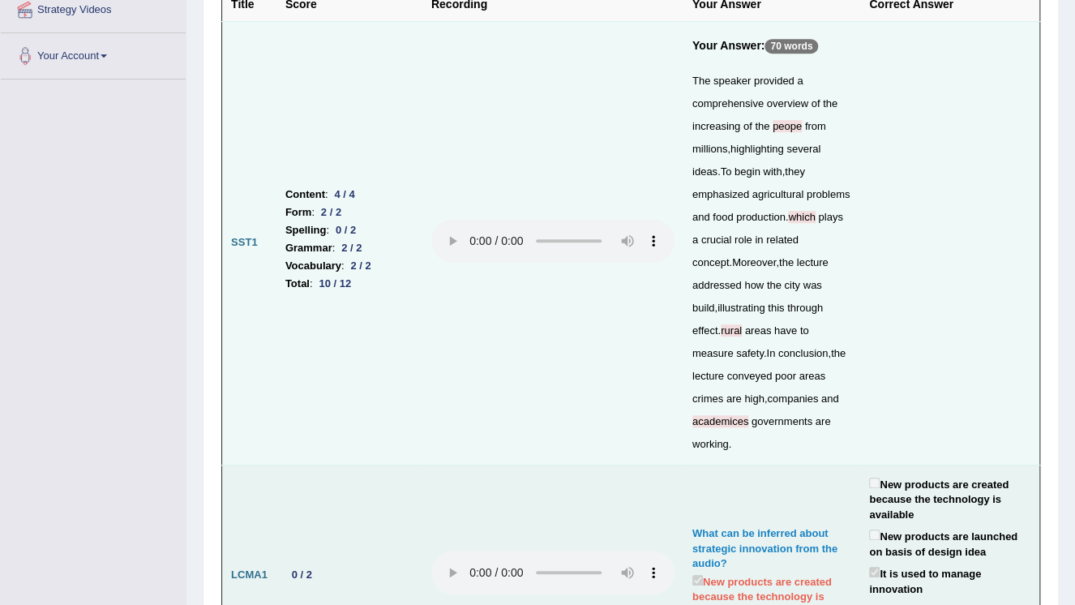
scroll to position [519, 0]
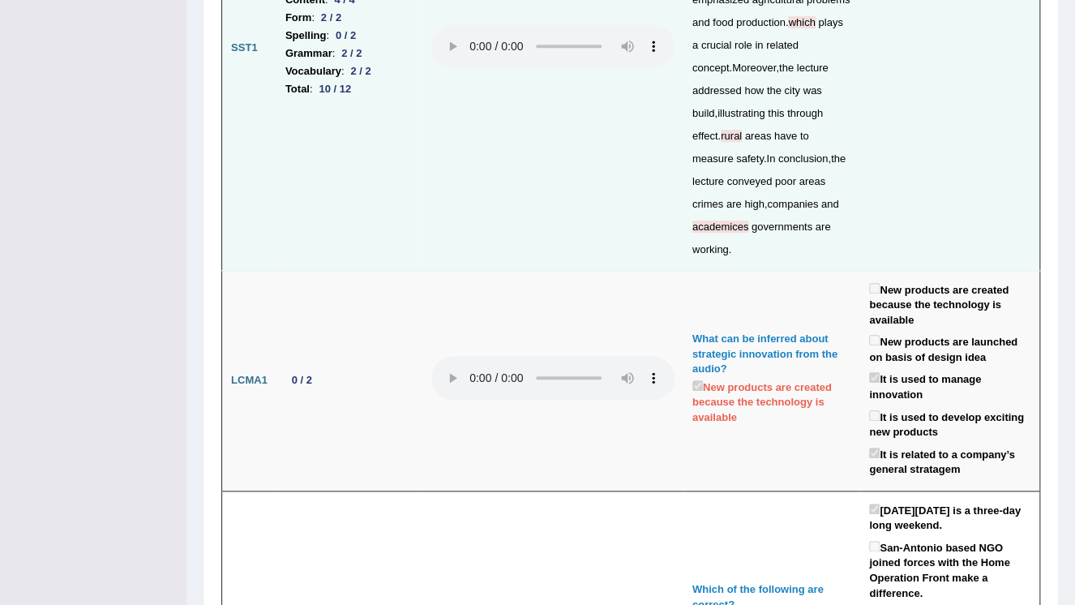
click at [781, 107] on div "The speaker provided a comprehensive overview of the increasing of the peope fr…" at bounding box center [772, 68] width 159 height 386
click at [791, 23] on span "which" at bounding box center [801, 22] width 27 height 12
click at [749, 221] on span "academices" at bounding box center [721, 227] width 56 height 12
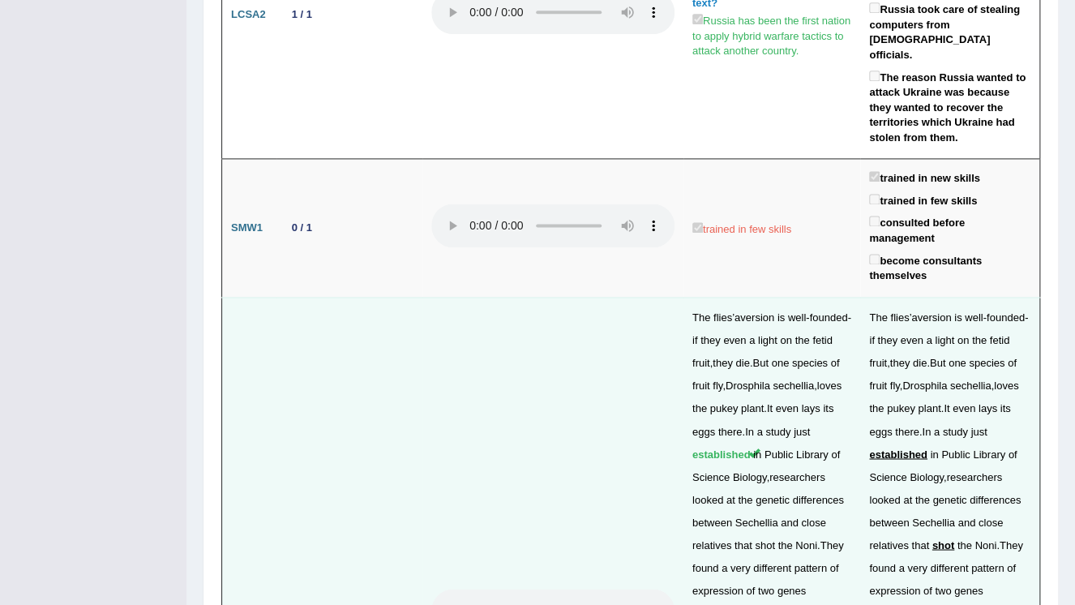
scroll to position [3893, 0]
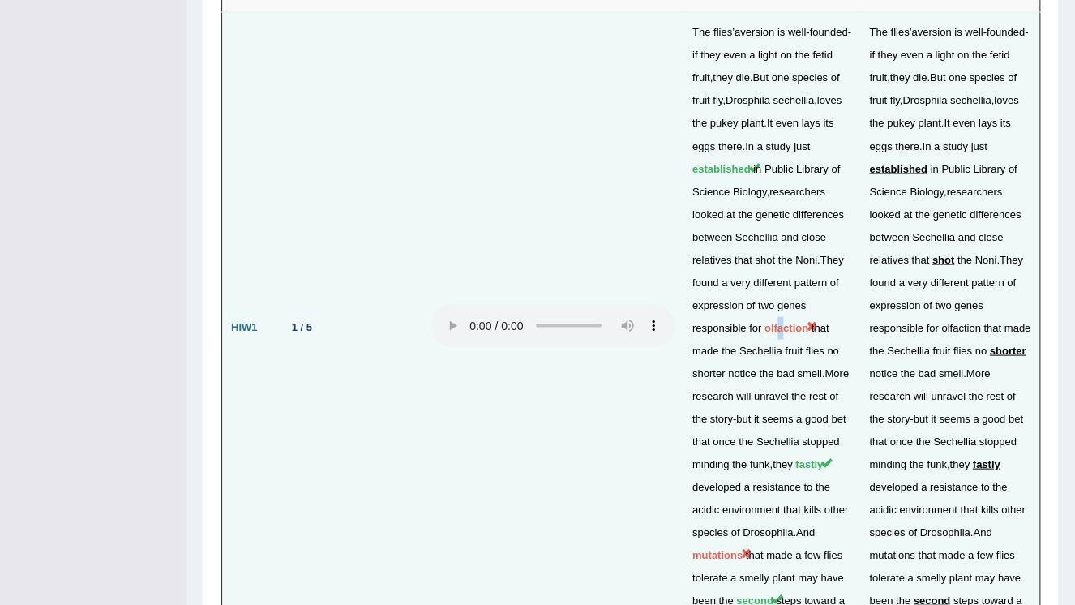
drag, startPoint x: 775, startPoint y: 93, endPoint x: 779, endPoint y: 107, distance: 14.4
click at [779, 107] on td "The flies ’ aversion is well - founded - if they even a light on the fetid frui…" at bounding box center [772, 327] width 177 height 632
drag, startPoint x: 727, startPoint y: 332, endPoint x: 685, endPoint y: 334, distance: 42.2
click at [685, 334] on td "The flies ’ aversion is well - founded - if they even a light on the fetid frui…" at bounding box center [772, 327] width 177 height 632
click at [883, 276] on span "found" at bounding box center [882, 282] width 27 height 12
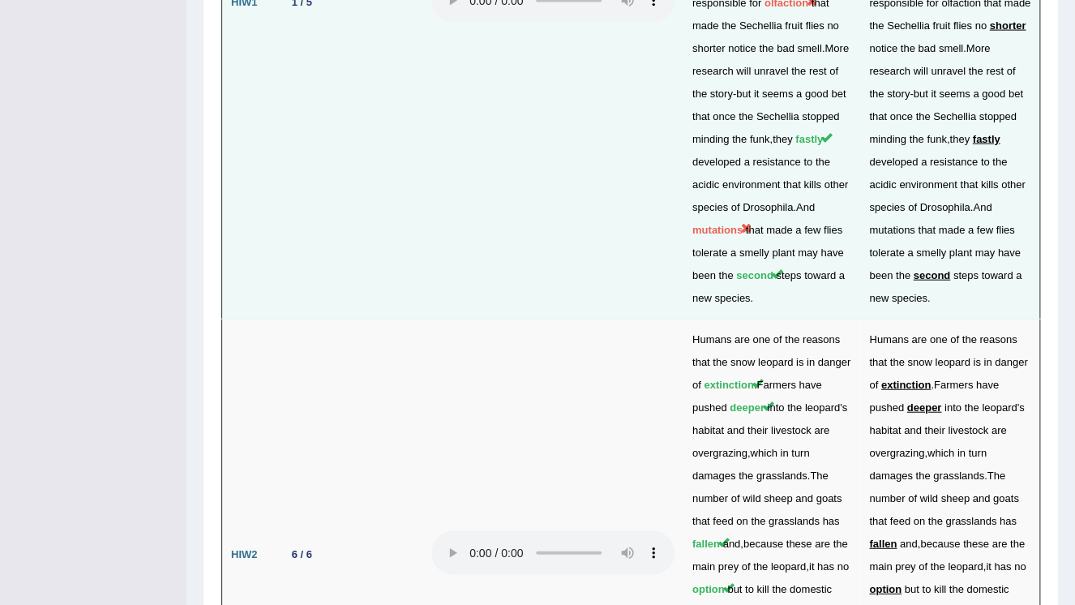
scroll to position [4470, 0]
